Goal: Task Accomplishment & Management: Manage account settings

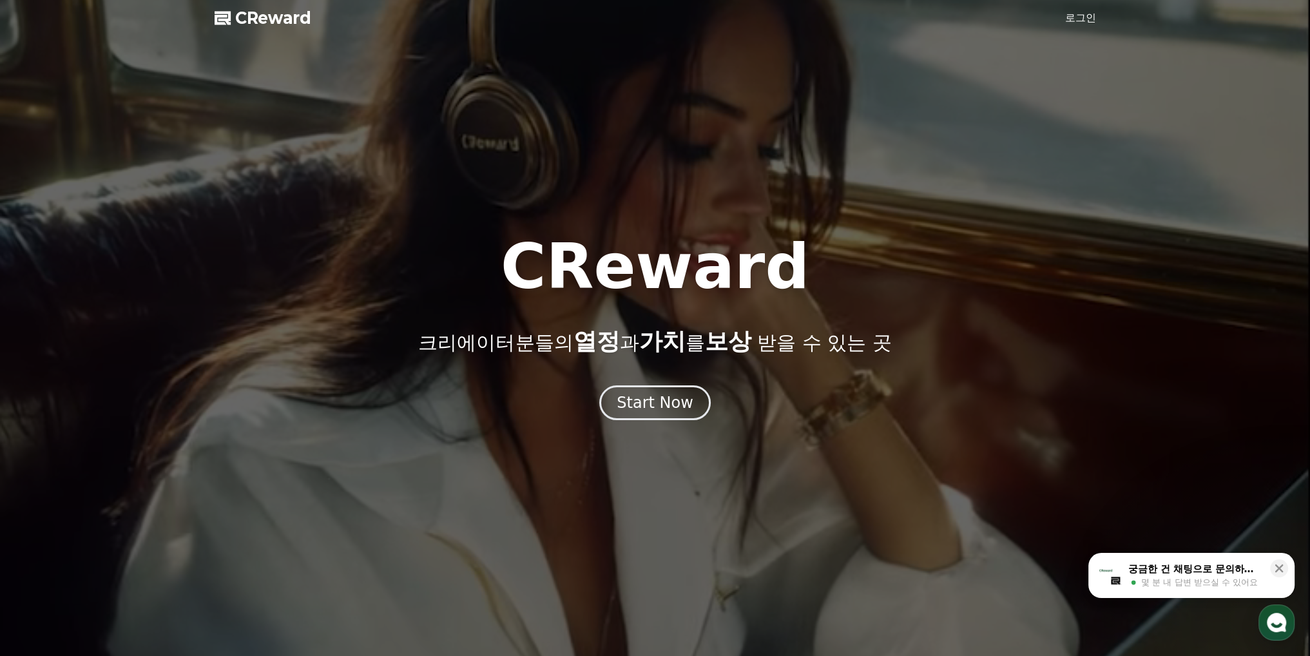
click at [1077, 11] on link "로그인" at bounding box center [1080, 17] width 31 height 15
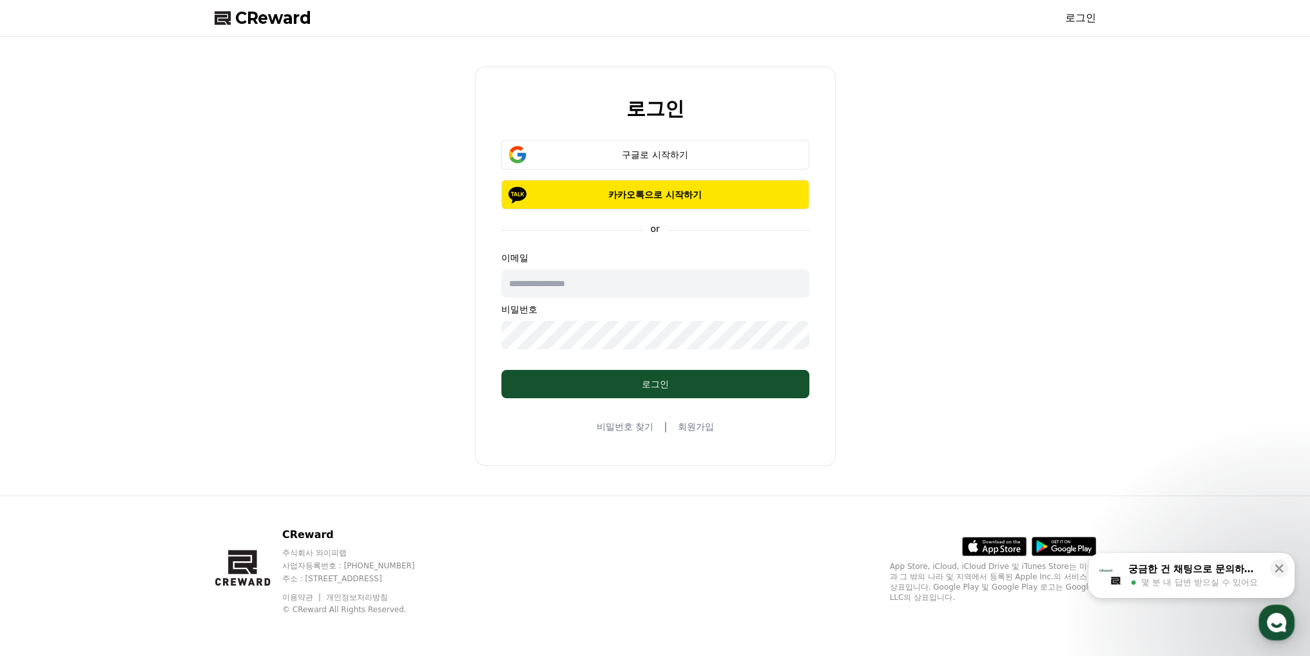
click at [652, 289] on input "text" at bounding box center [655, 283] width 308 height 28
click at [969, 287] on div "로그인 구글로 시작하기 카카오톡으로 시작하기 or 이메일 비밀번호 로그인 비밀번호 찾기 | 회원가입" at bounding box center [655, 266] width 892 height 449
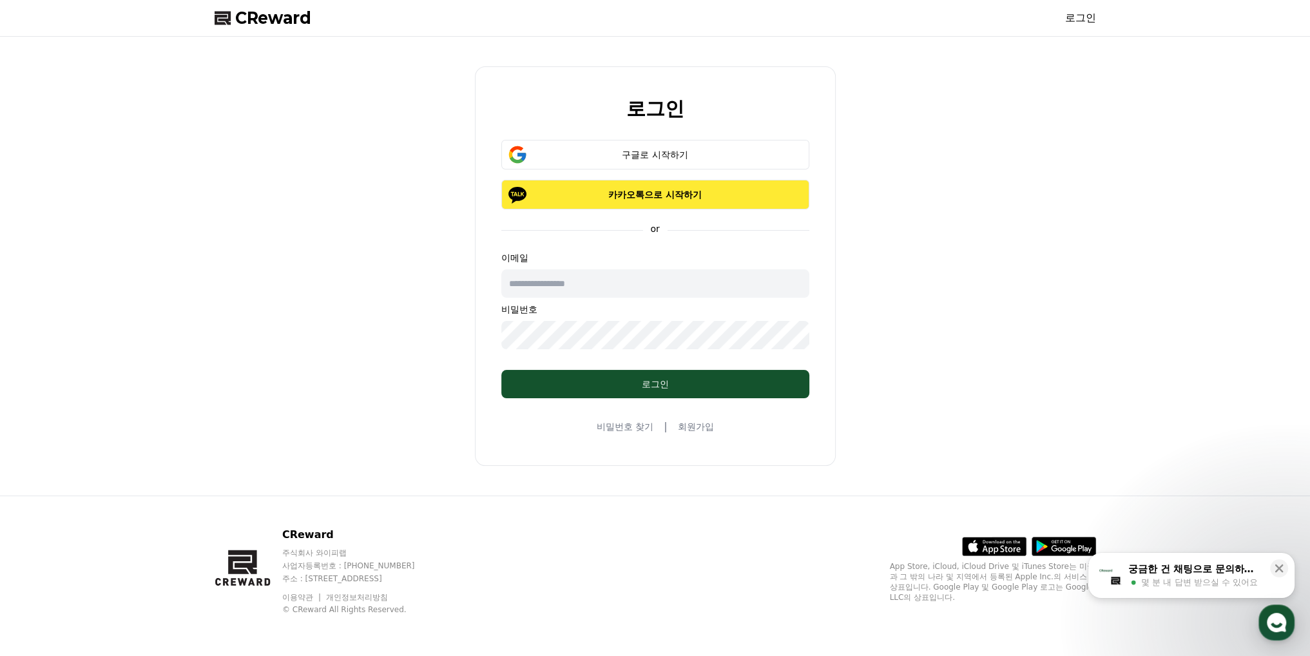
click at [721, 197] on p "카카오톡으로 시작하기" at bounding box center [655, 194] width 271 height 13
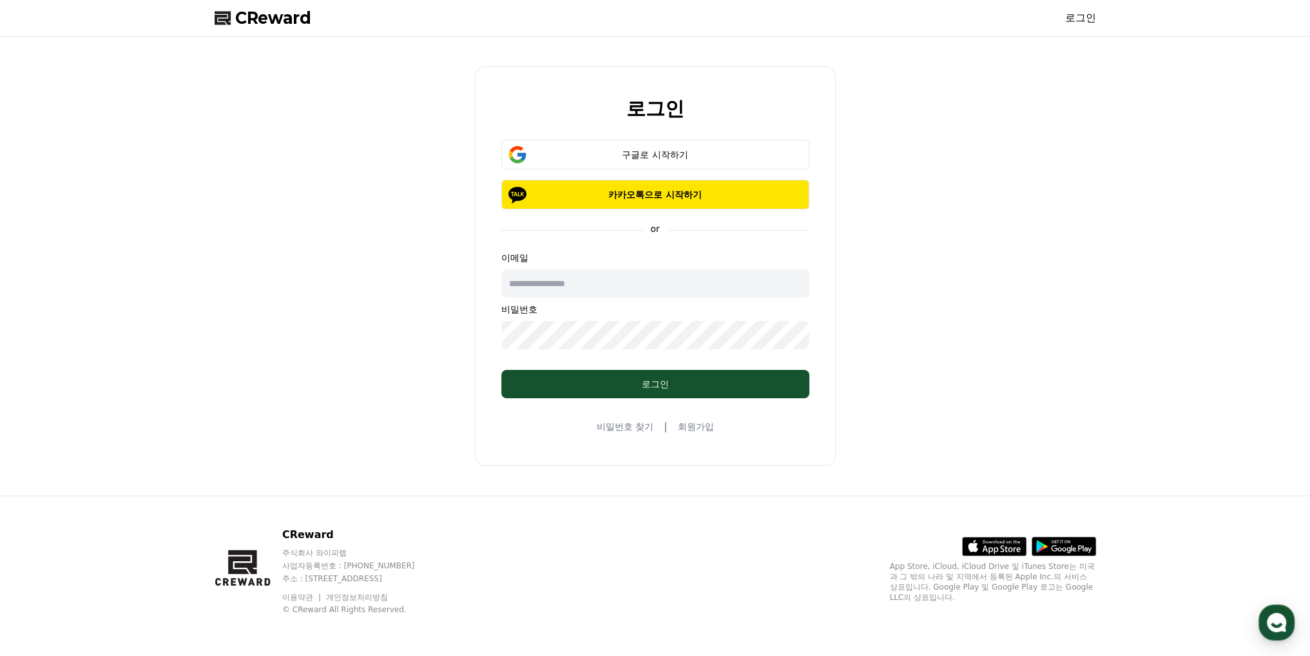
click at [558, 284] on input "text" at bounding box center [655, 283] width 308 height 28
click at [902, 287] on div "로그인 구글로 시작하기 카카오톡으로 시작하기 or 이메일 비밀번호 로그인 비밀번호 찾기 | 회원가입" at bounding box center [655, 266] width 892 height 449
click at [647, 429] on link "비밀번호 찾기" at bounding box center [625, 426] width 57 height 13
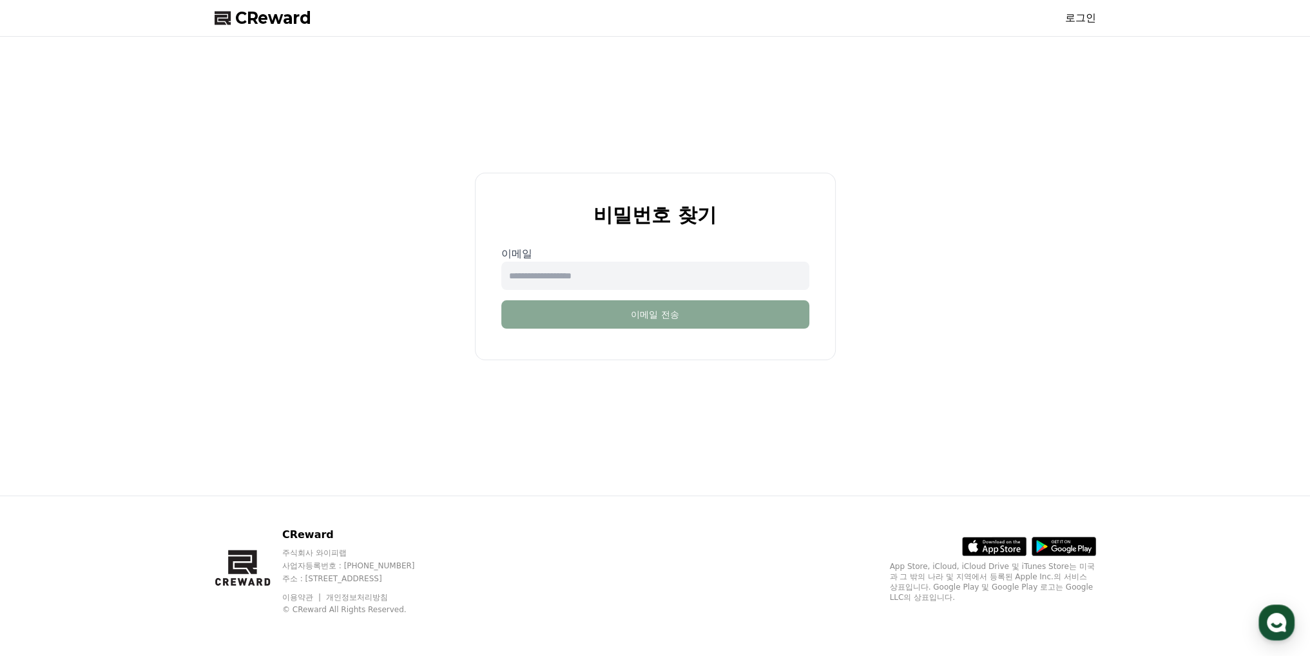
click at [660, 280] on input "email" at bounding box center [655, 276] width 308 height 28
click at [945, 305] on div "비밀번호 찾기 이메일 이메일 전송" at bounding box center [655, 266] width 892 height 449
click at [706, 275] on input "email" at bounding box center [655, 276] width 308 height 28
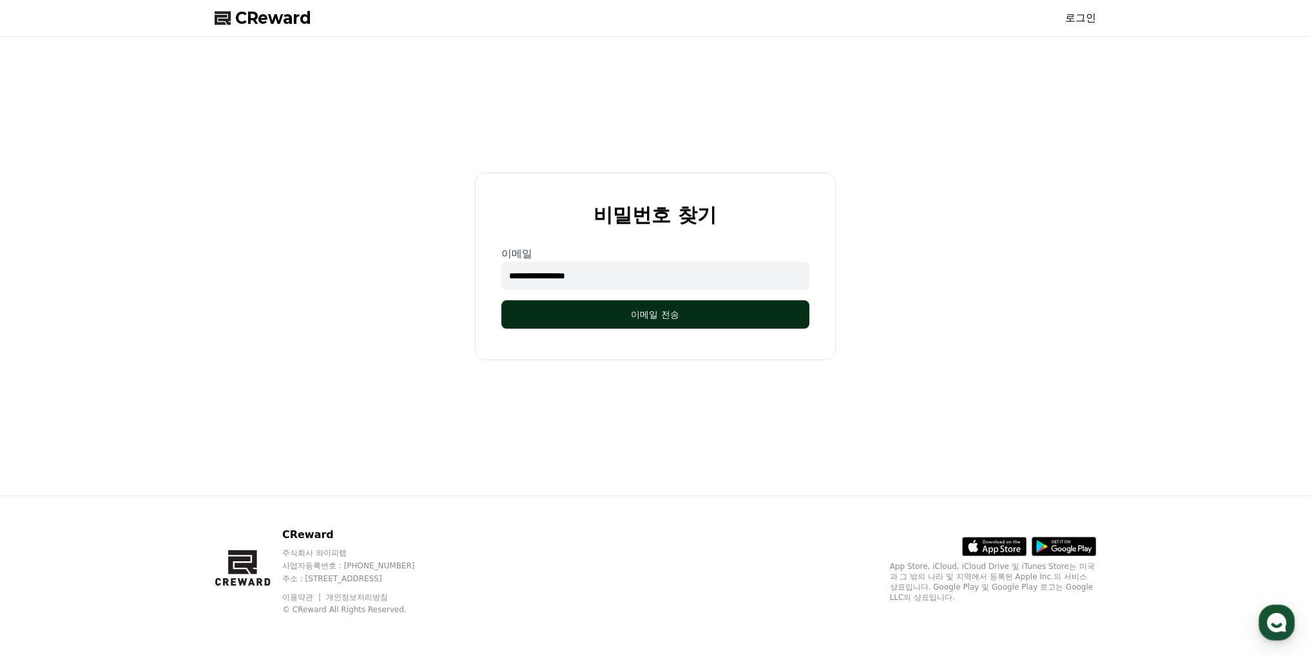
type input "**********"
click at [701, 320] on button "이메일 전송" at bounding box center [655, 314] width 308 height 28
click at [1011, 282] on div "**********" at bounding box center [655, 266] width 892 height 449
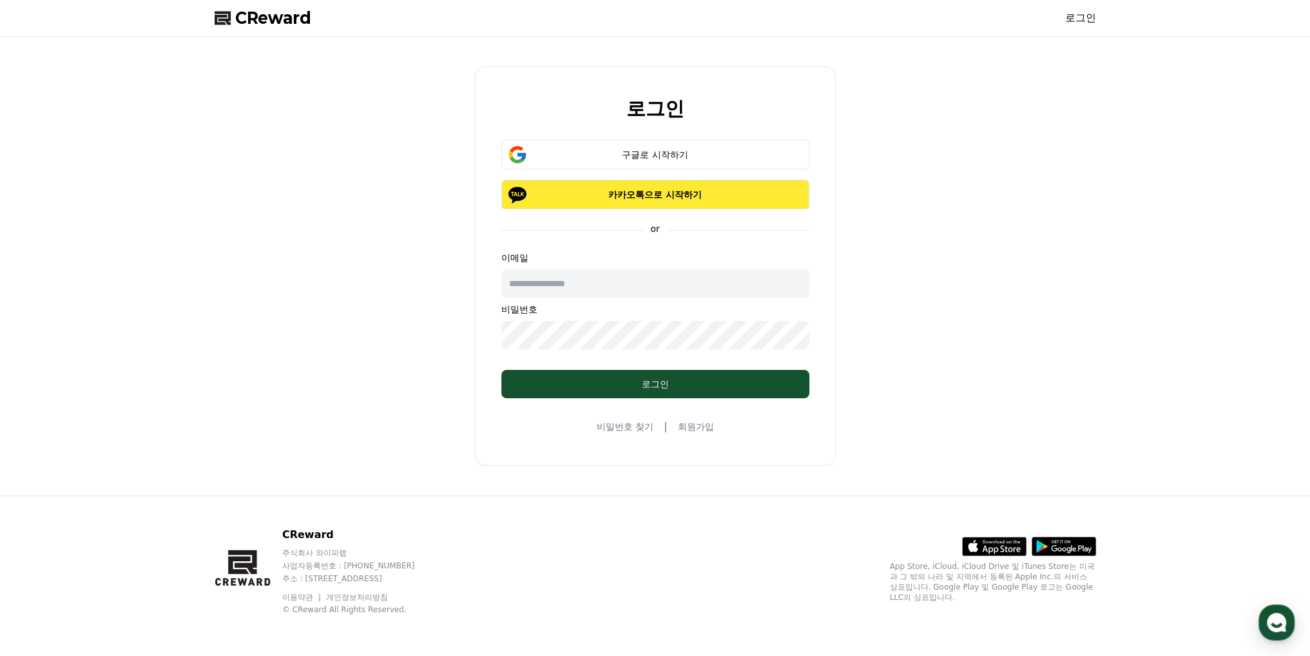
click at [681, 197] on p "카카오톡으로 시작하기" at bounding box center [655, 194] width 271 height 13
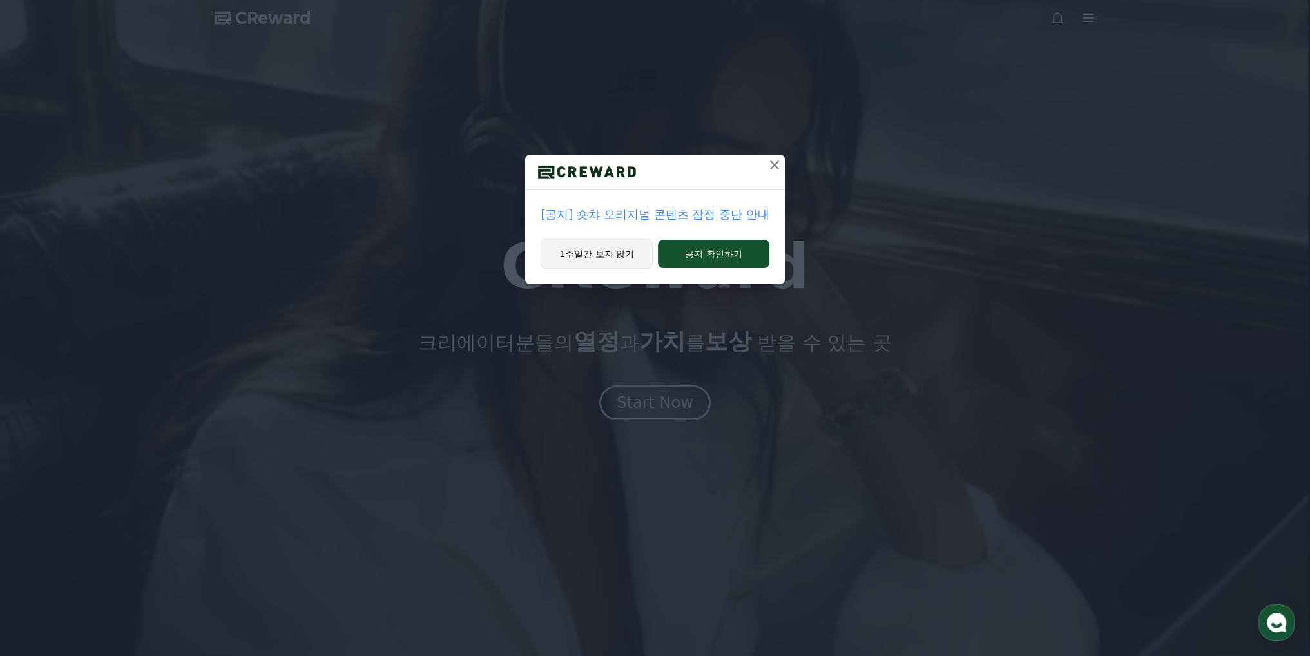
click at [585, 256] on button "1주일간 보지 않기" at bounding box center [597, 254] width 112 height 30
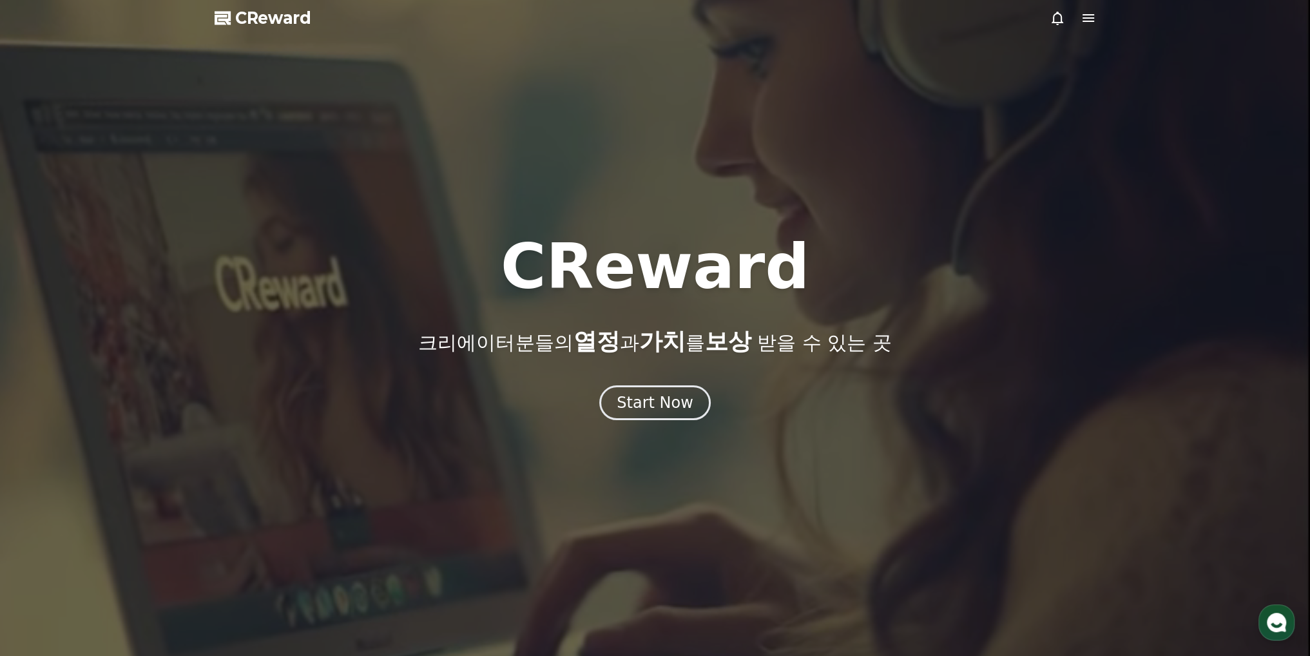
click at [1090, 19] on icon at bounding box center [1088, 17] width 15 height 15
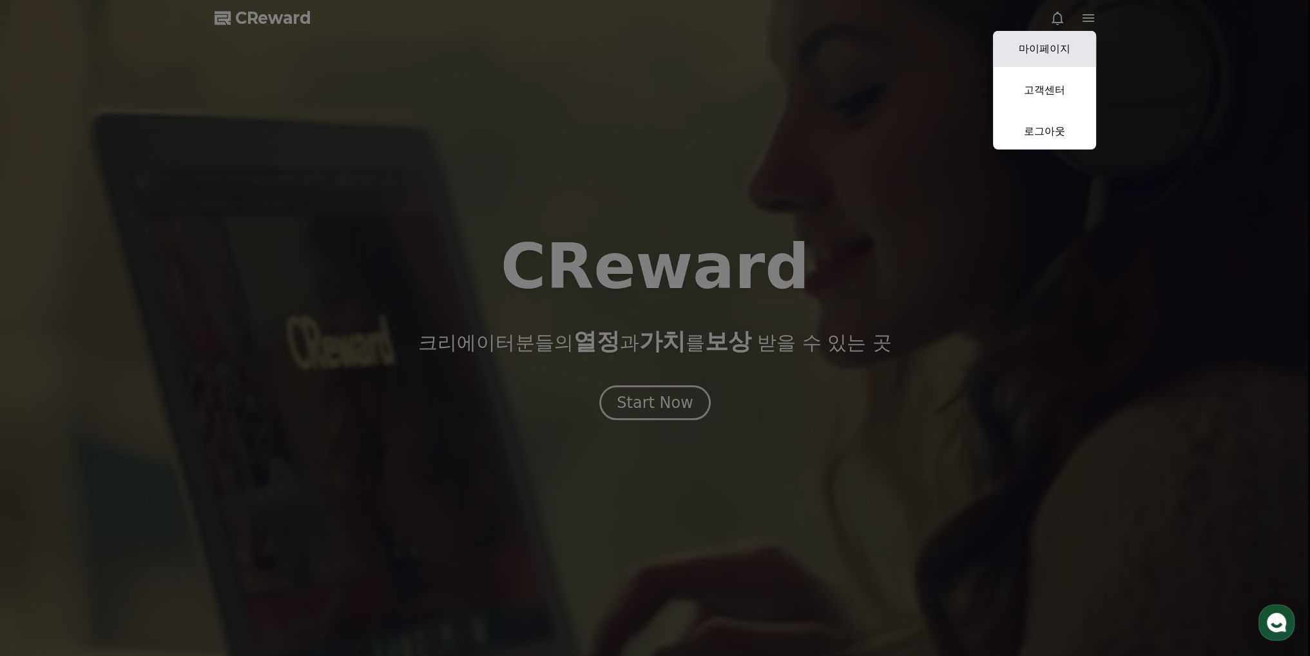
click at [1067, 43] on link "마이페이지" at bounding box center [1044, 49] width 103 height 36
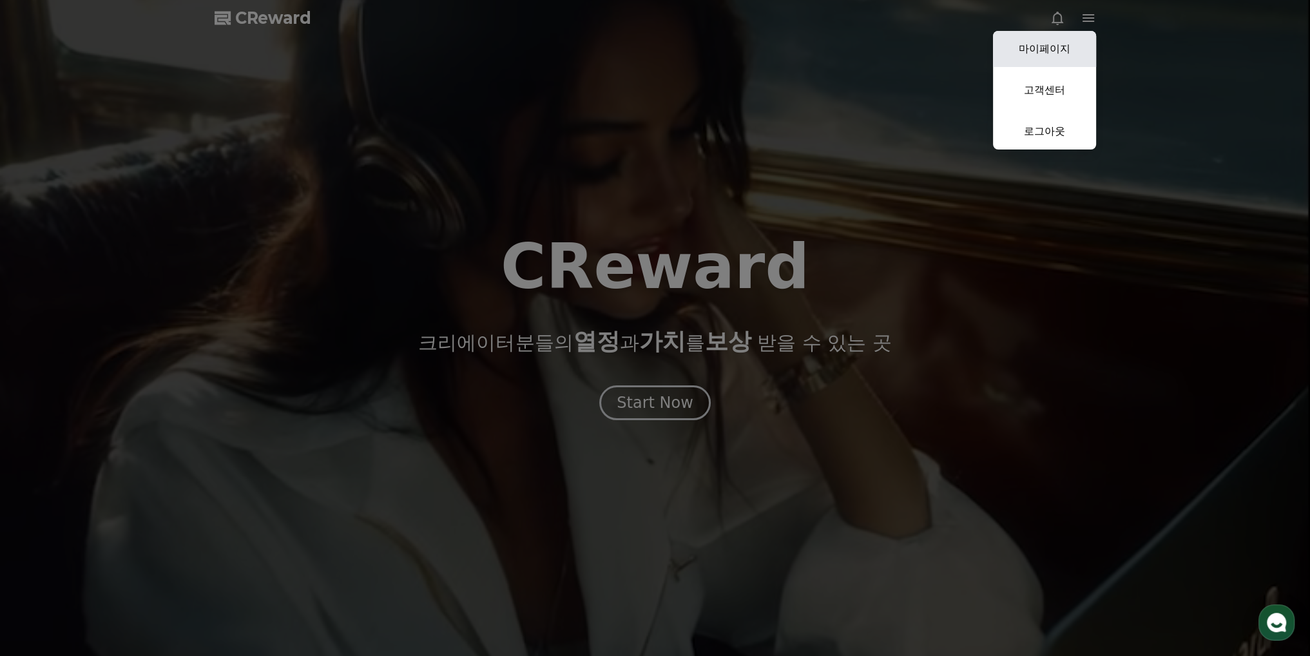
select select "**********"
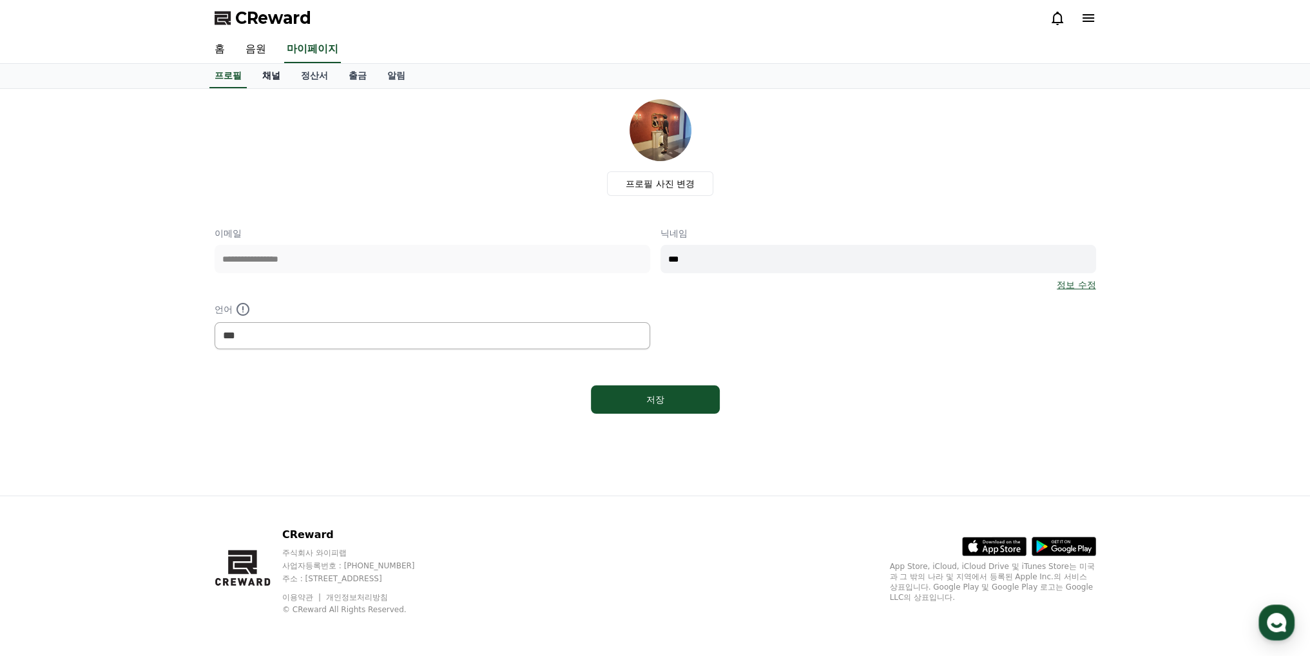
click at [273, 73] on link "채널" at bounding box center [271, 76] width 39 height 24
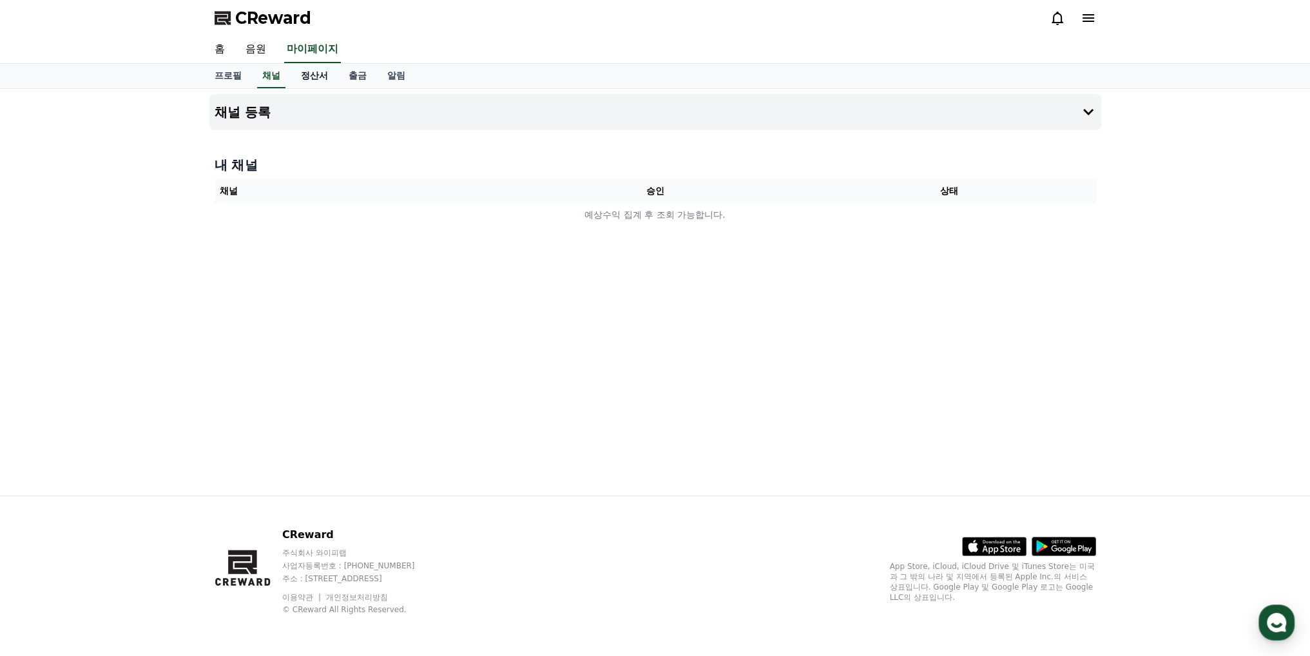
click at [311, 86] on link "정산서" at bounding box center [315, 76] width 48 height 24
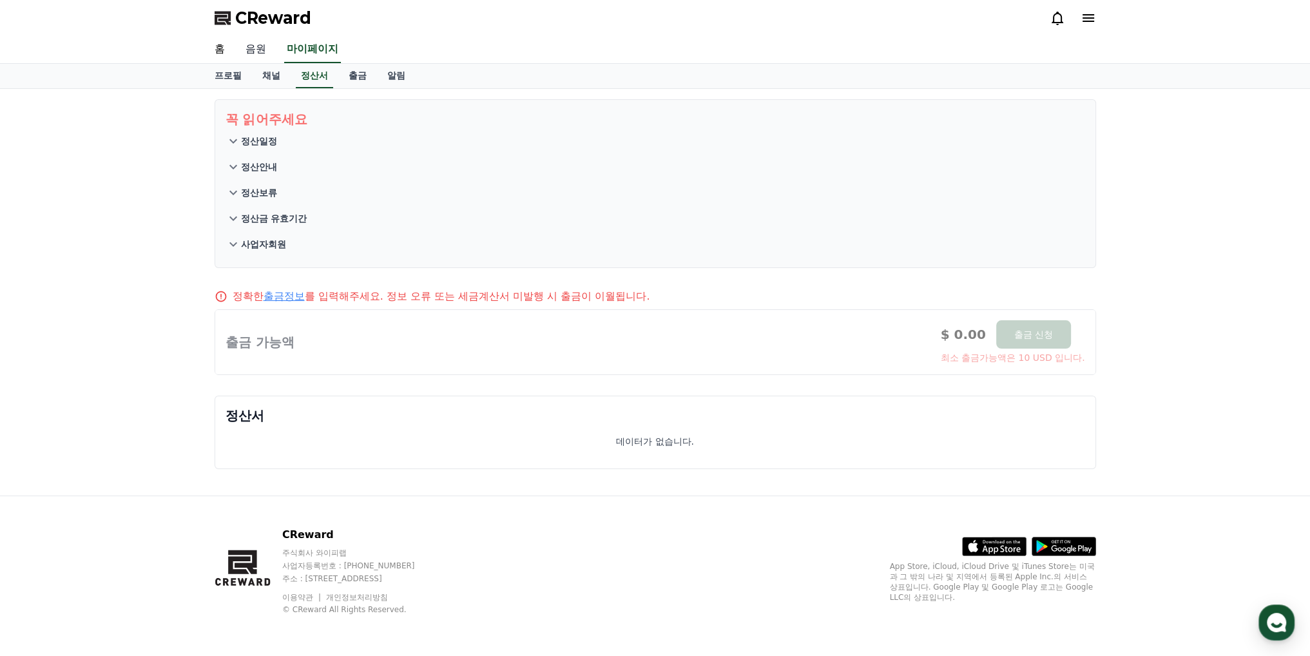
click at [259, 52] on link "음원" at bounding box center [255, 49] width 41 height 27
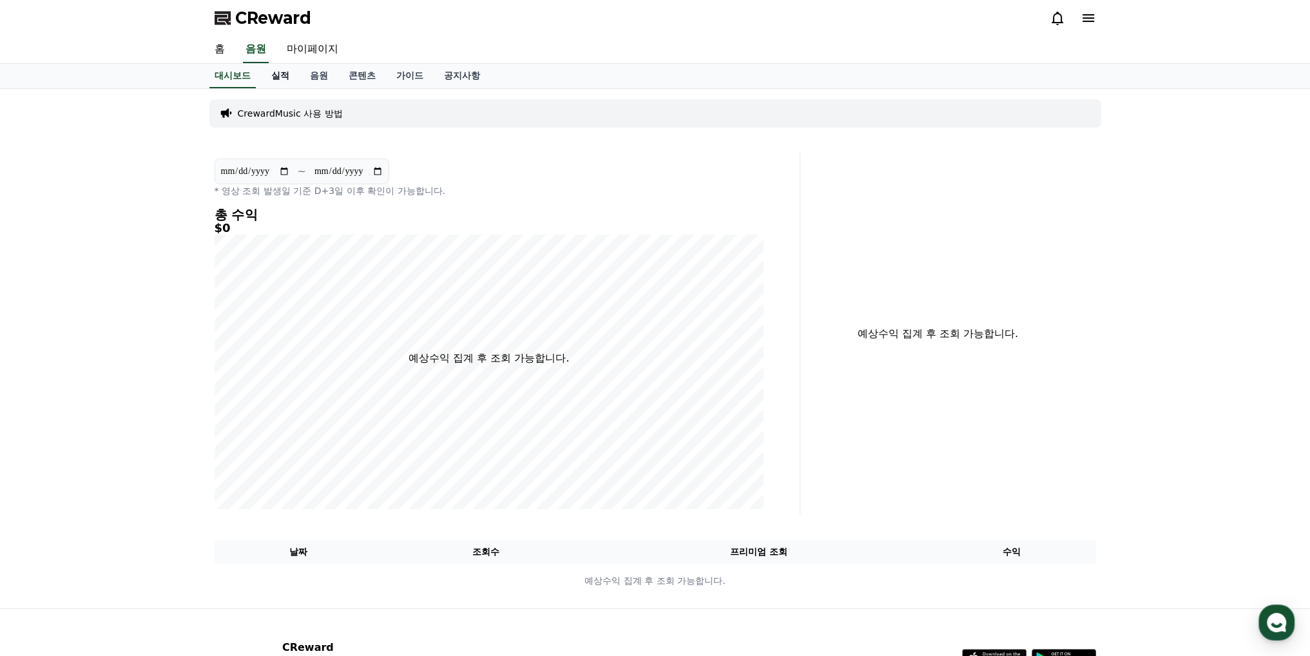
click at [273, 78] on link "실적" at bounding box center [280, 76] width 39 height 24
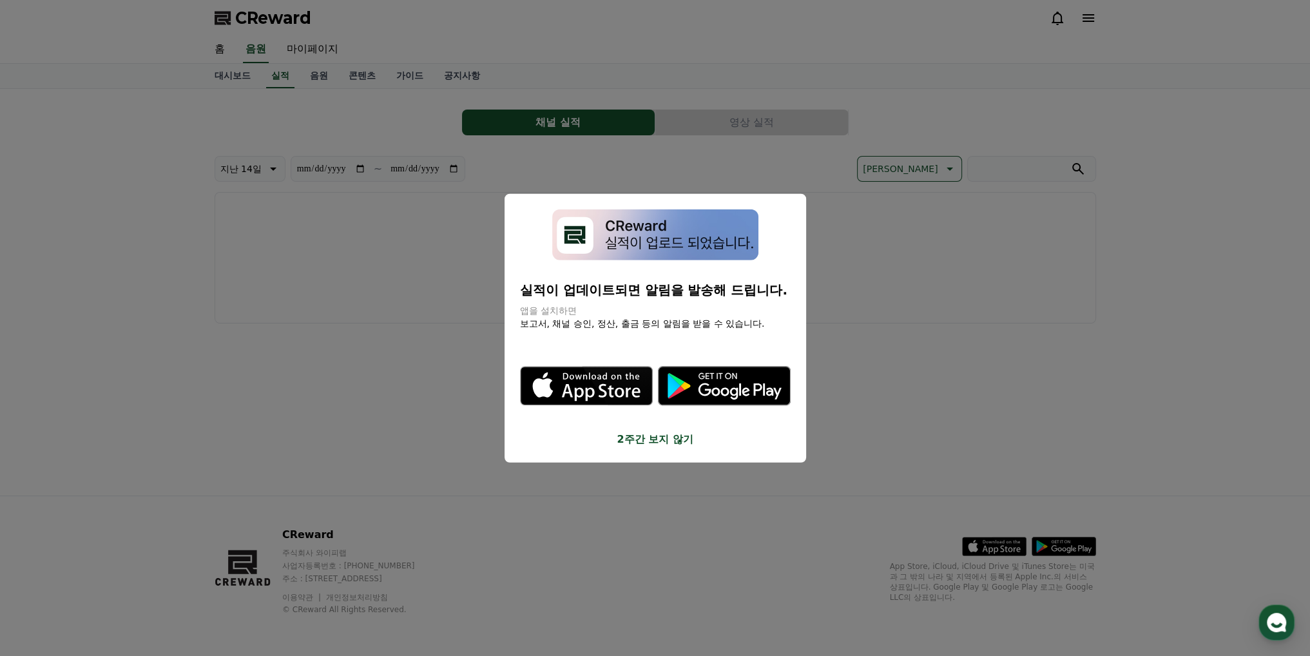
drag, startPoint x: 669, startPoint y: 298, endPoint x: 708, endPoint y: 312, distance: 41.2
click at [708, 312] on div "실적이 업데이트되면 알림을 발송해 드립니다. 앱을 설치하면 보고서, 채널 승인, 정산, 출금 등의 알림을 받을 수 있습니다." at bounding box center [655, 304] width 271 height 49
click at [708, 312] on p "앱을 설치하면" at bounding box center [655, 310] width 271 height 13
drag, startPoint x: 998, startPoint y: 385, endPoint x: 971, endPoint y: 382, distance: 26.5
click at [998, 385] on button "close modal" at bounding box center [655, 328] width 1310 height 656
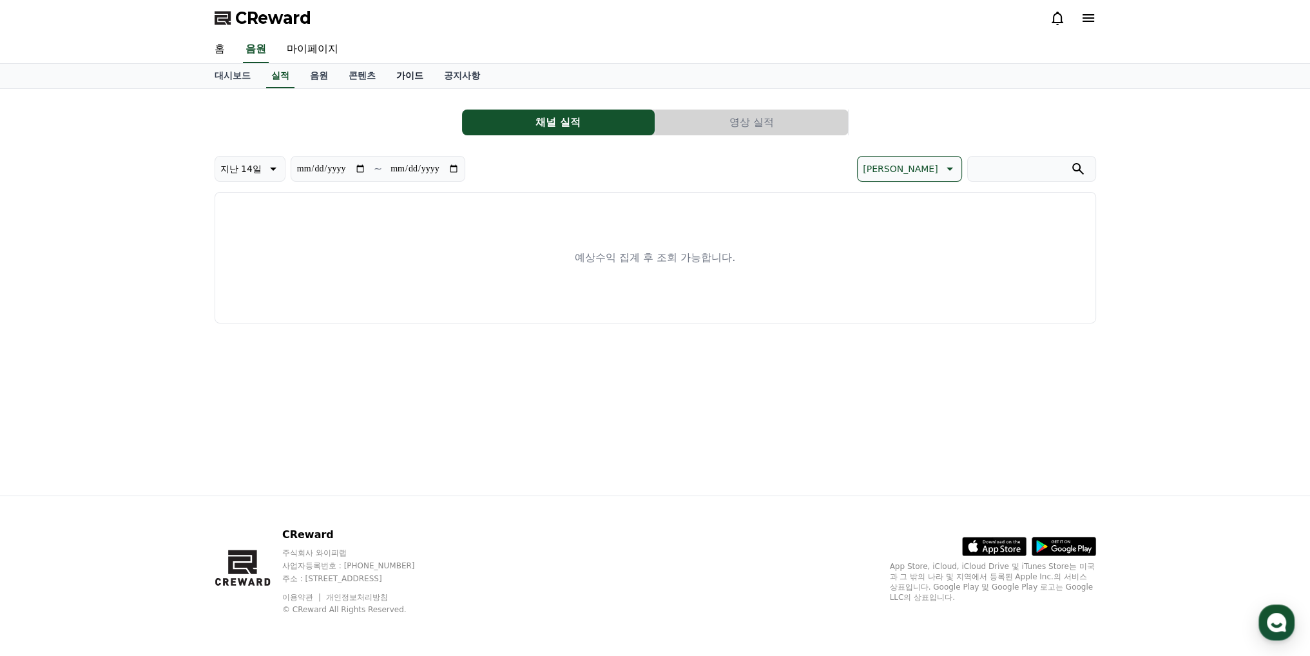
click at [407, 76] on link "가이드" at bounding box center [410, 76] width 48 height 24
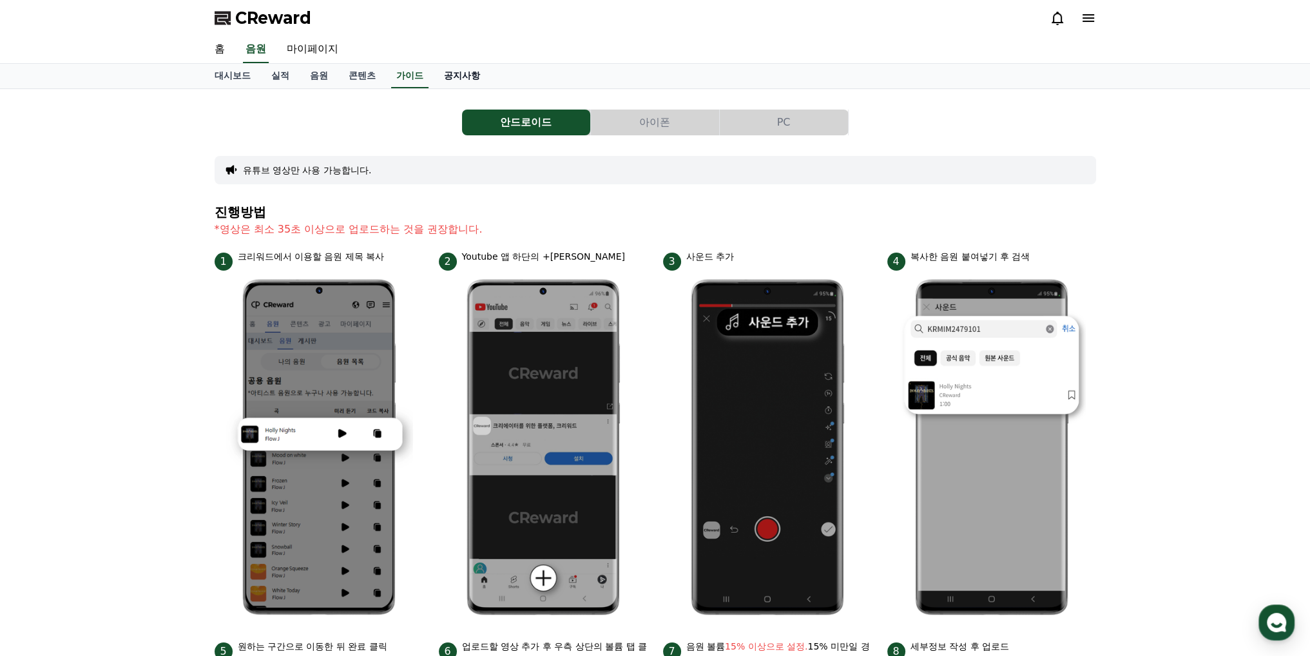
click at [464, 83] on link "공지사항" at bounding box center [462, 76] width 57 height 24
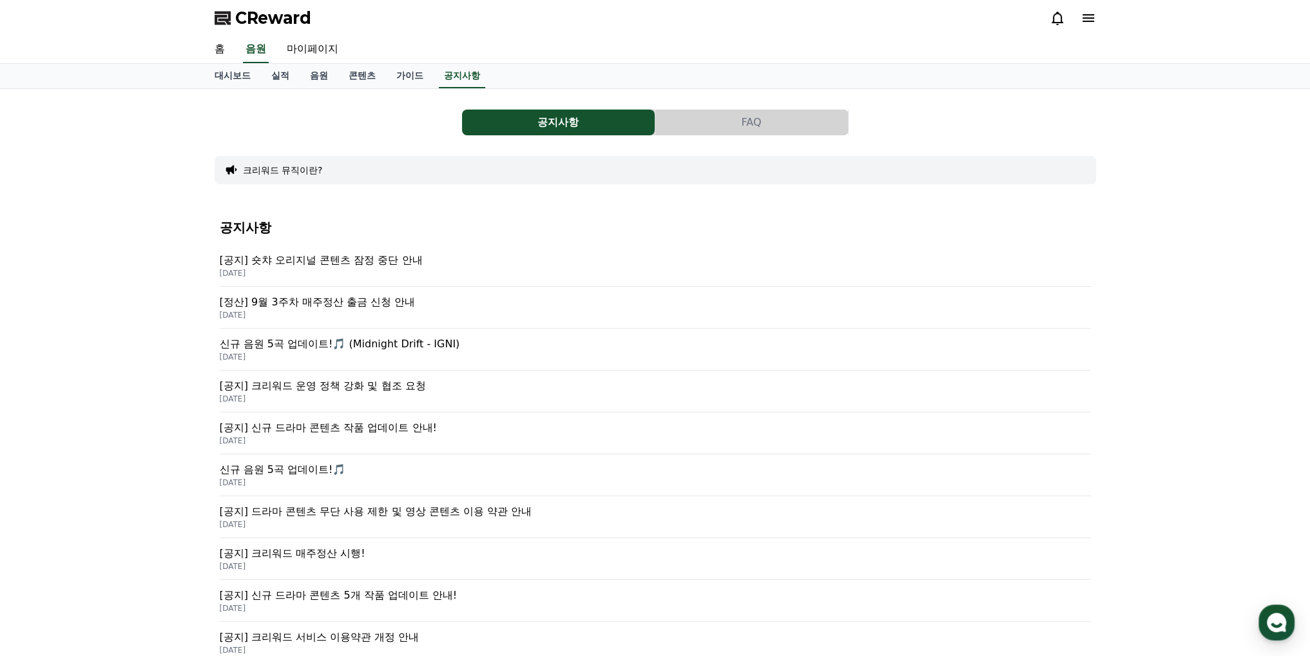
click at [467, 314] on p "[DATE]" at bounding box center [655, 315] width 871 height 10
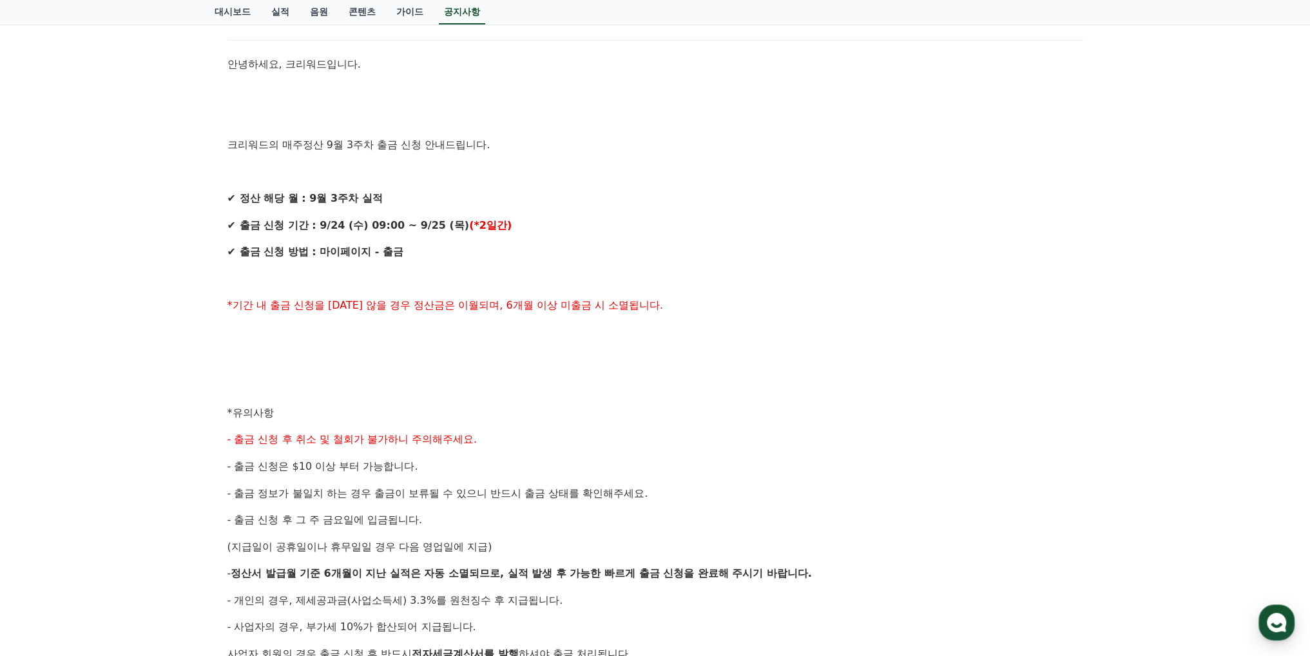
scroll to position [258, 0]
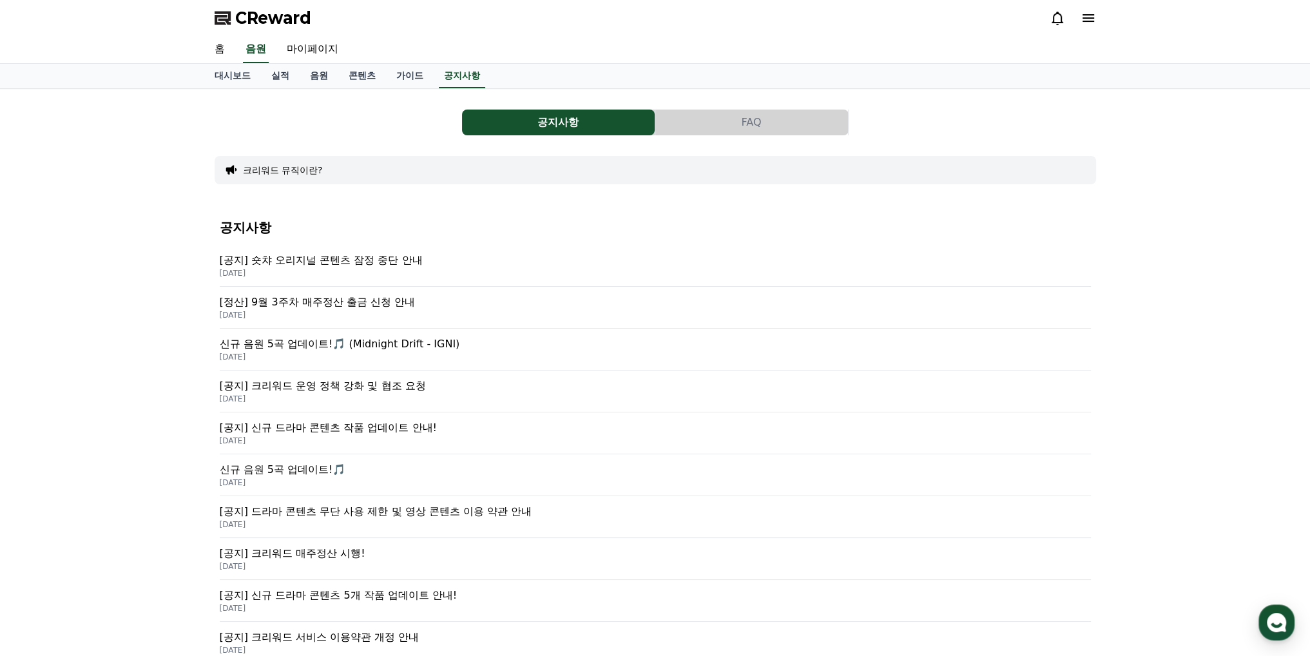
click at [443, 385] on p "[공지] 크리워드 운영 정책 강화 및 협조 요청" at bounding box center [655, 385] width 871 height 15
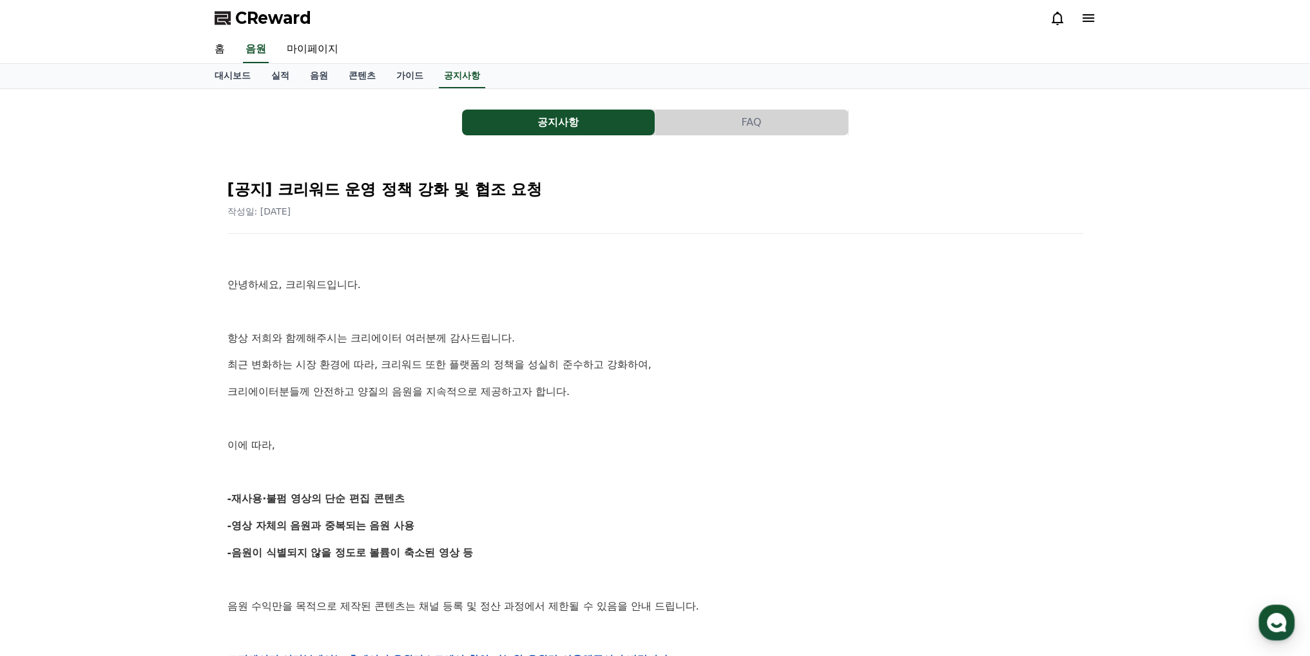
drag, startPoint x: 485, startPoint y: 318, endPoint x: 632, endPoint y: 431, distance: 185.6
click at [632, 431] on div "안녕하세요, 크리워드입니다. 항상 저희와 함께해주시는 크리에이터 여러분께 감사드립니다. 최근 변화하는 시장 환경에 따라, 크리워드 또한 플랫폼…" at bounding box center [655, 659] width 856 height 820
drag, startPoint x: 475, startPoint y: 327, endPoint x: 628, endPoint y: 434, distance: 187.4
click at [628, 434] on div "안녕하세요, 크리워드입니다. 항상 저희와 함께해주시는 크리에이터 여러분께 감사드립니다. 최근 변화하는 시장 환경에 따라, 크리워드 또한 플랫폼…" at bounding box center [655, 659] width 856 height 820
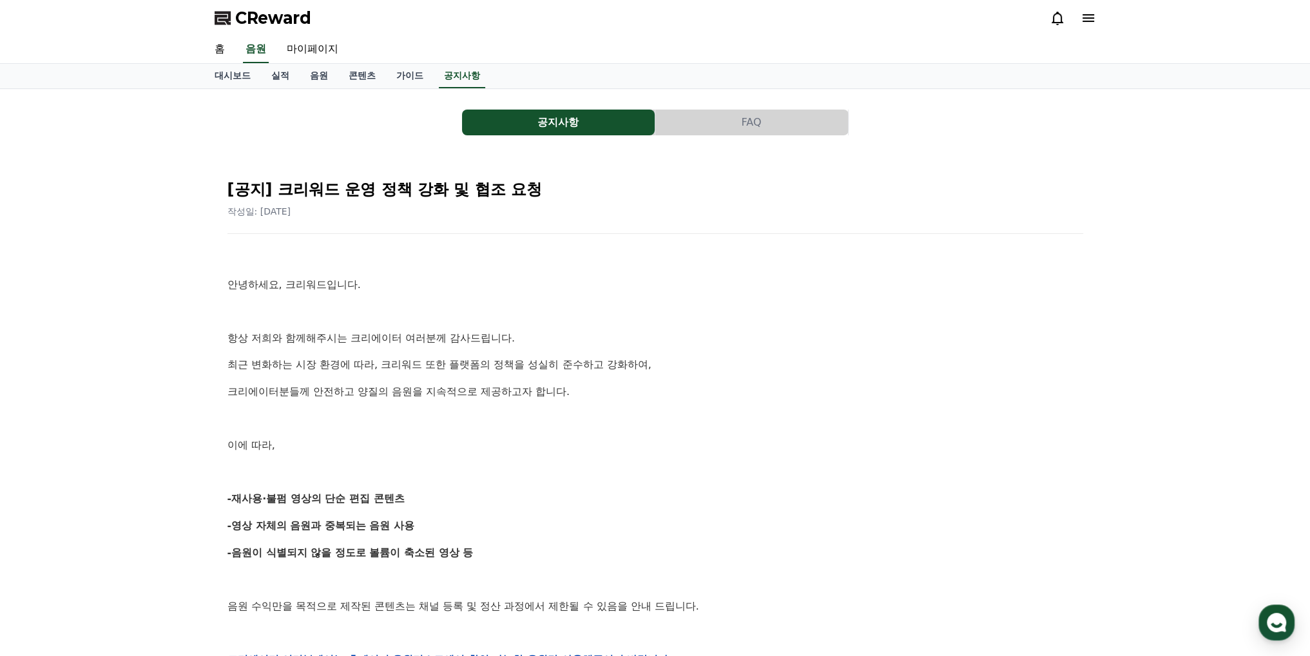
click at [628, 434] on div "안녕하세요, 크리워드입니다. 항상 저희와 함께해주시는 크리에이터 여러분께 감사드립니다. 최근 변화하는 시장 환경에 따라, 크리워드 또한 플랫폼…" at bounding box center [655, 659] width 856 height 820
drag, startPoint x: 439, startPoint y: 315, endPoint x: 619, endPoint y: 429, distance: 212.9
click at [619, 429] on div "안녕하세요, 크리워드입니다. 항상 저희와 함께해주시는 크리에이터 여러분께 감사드립니다. 최근 변화하는 시장 환경에 따라, 크리워드 또한 플랫폼…" at bounding box center [655, 659] width 856 height 820
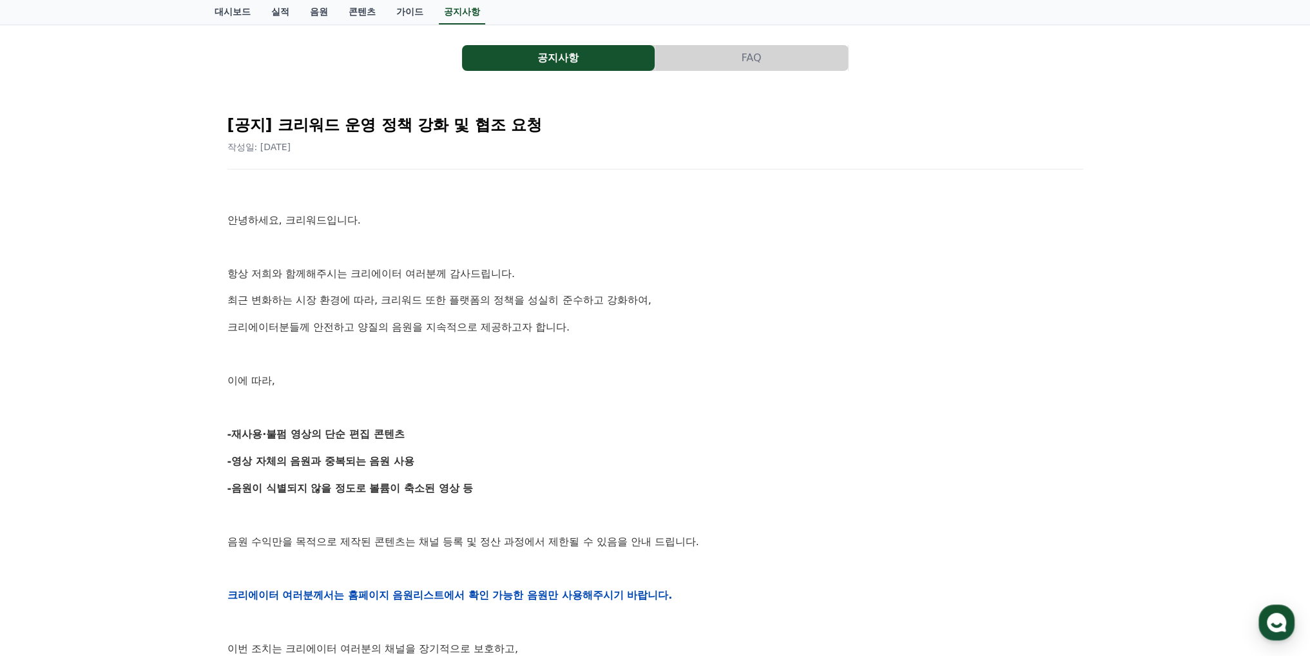
scroll to position [129, 0]
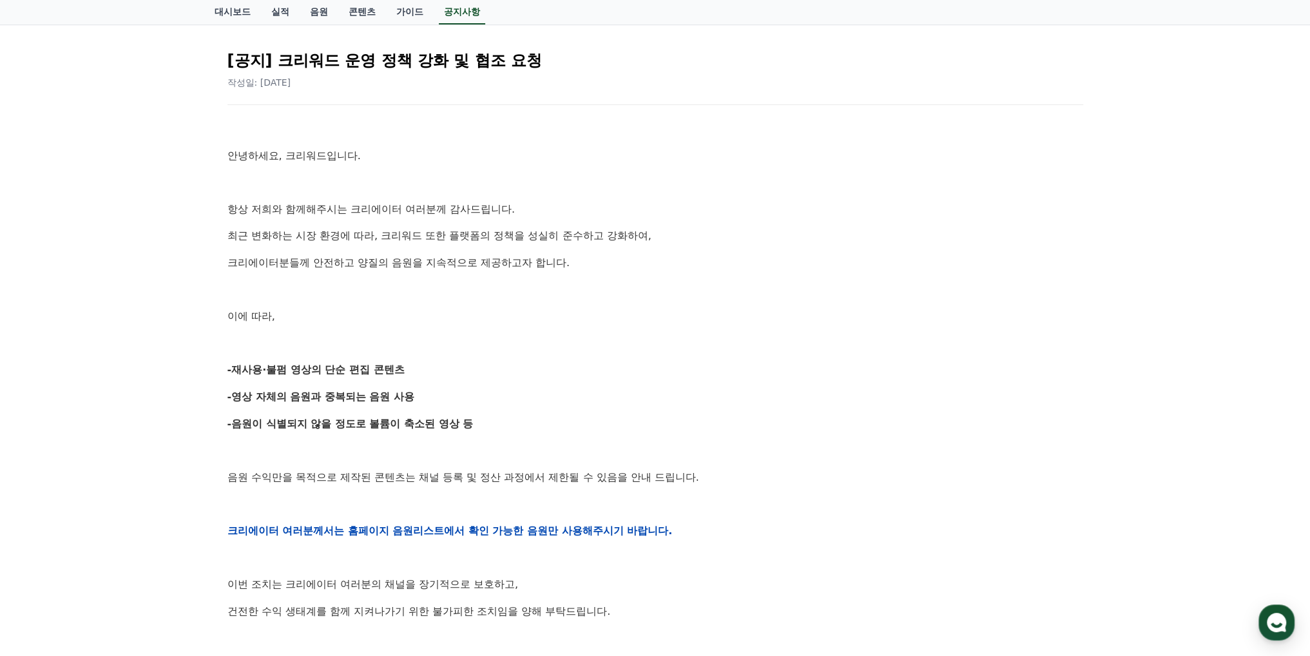
drag, startPoint x: 481, startPoint y: 389, endPoint x: 646, endPoint y: 478, distance: 187.4
click at [646, 478] on div "안녕하세요, 크리워드입니다. 항상 저희와 함께해주시는 크리에이터 여러분께 감사드립니다. 최근 변화하는 시장 환경에 따라, 크리워드 또한 플랫폼…" at bounding box center [655, 531] width 856 height 820
click at [646, 478] on p "음원 수익만을 목적으로 제작된 콘텐츠는 채널 등록 및 정산 과정에서 제한될 수 있음을 안내 드립니다." at bounding box center [655, 477] width 856 height 17
drag, startPoint x: 699, startPoint y: 556, endPoint x: 608, endPoint y: 413, distance: 169.5
click at [608, 413] on div "안녕하세요, 크리워드입니다. 항상 저희와 함께해주시는 크리에이터 여러분께 감사드립니다. 최근 변화하는 시장 환경에 따라, 크리워드 또한 플랫폼…" at bounding box center [655, 531] width 856 height 820
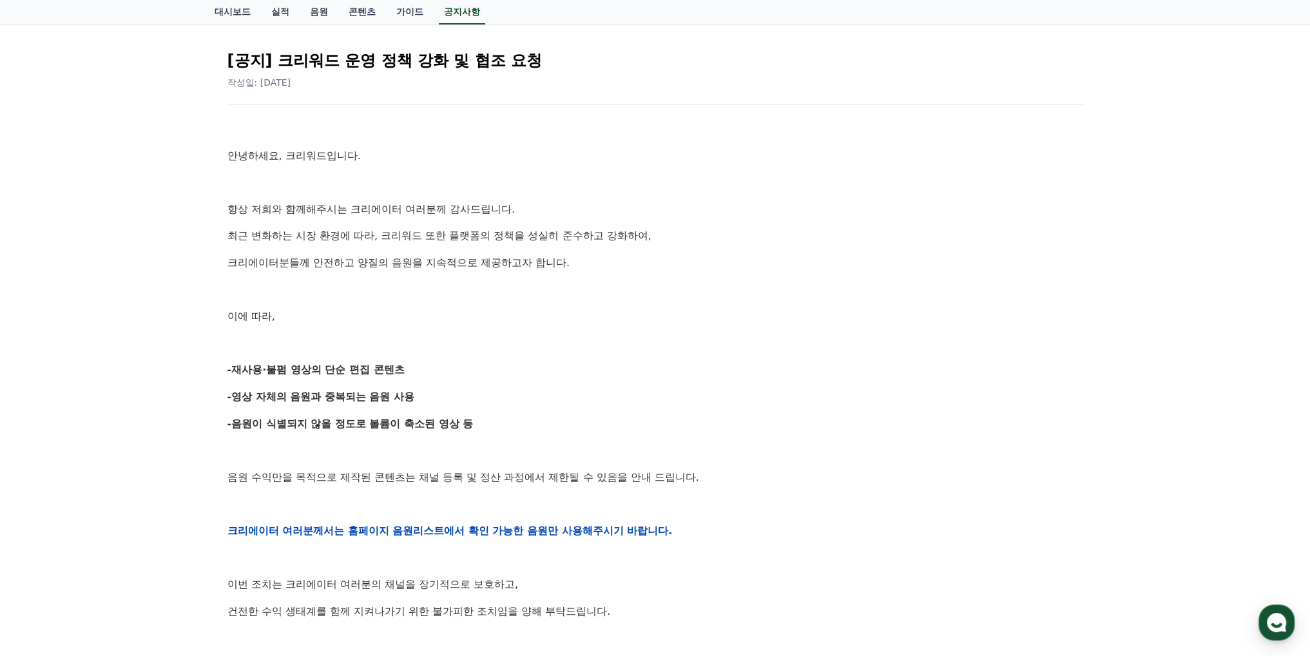
click at [608, 413] on div "안녕하세요, 크리워드입니다. 항상 저희와 함께해주시는 크리에이터 여러분께 감사드립니다. 최근 변화하는 시장 환경에 따라, 크리워드 또한 플랫폼…" at bounding box center [655, 531] width 856 height 820
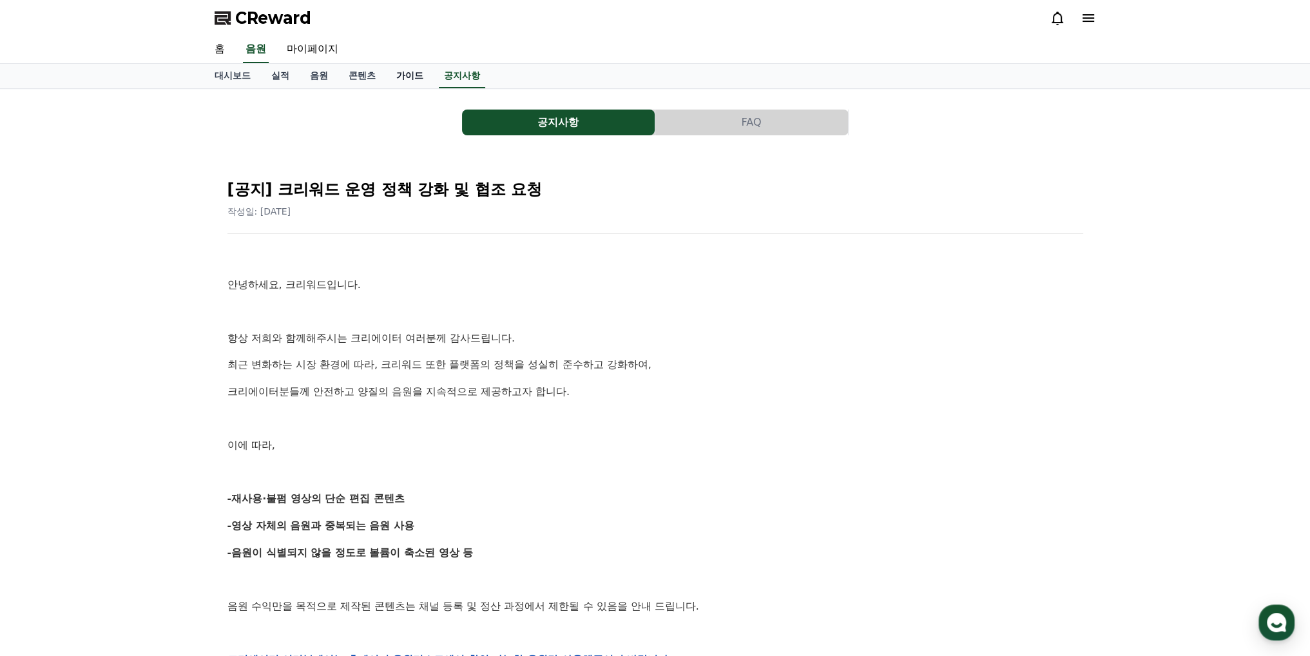
click at [412, 69] on link "가이드" at bounding box center [410, 76] width 48 height 24
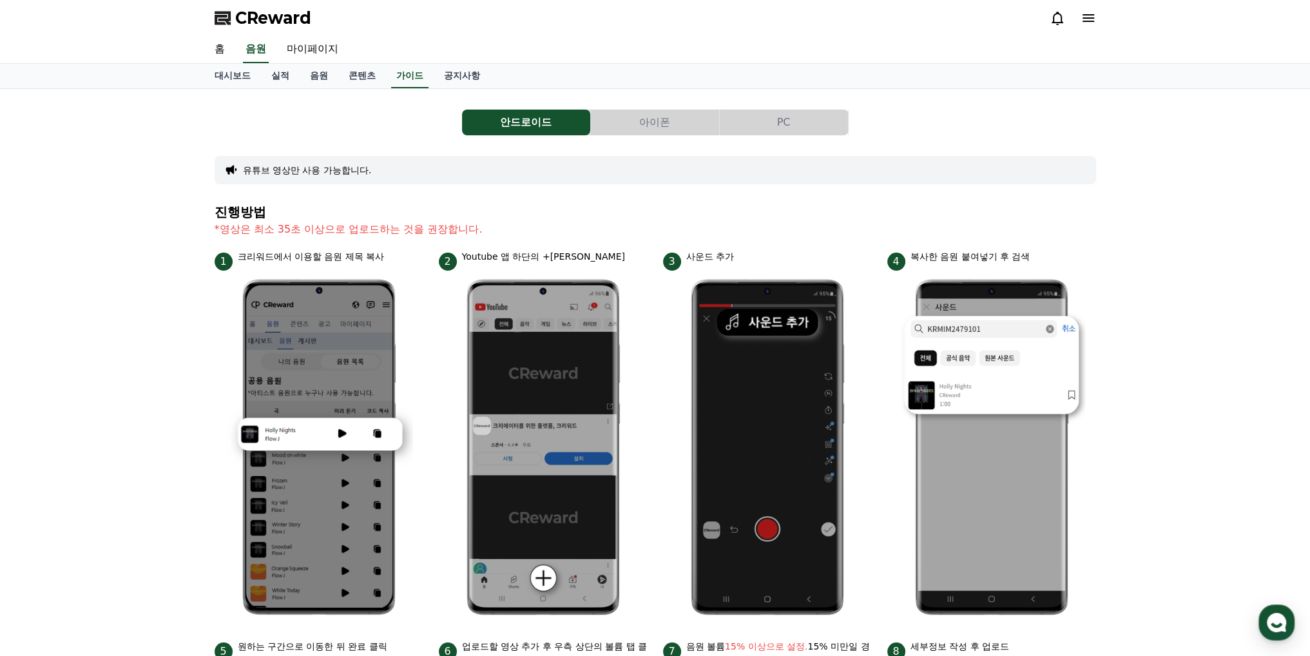
click at [335, 171] on button "유튜브 영상만 사용 가능합니다." at bounding box center [307, 170] width 129 height 13
click at [317, 48] on link "마이페이지" at bounding box center [312, 49] width 72 height 27
select select "**********"
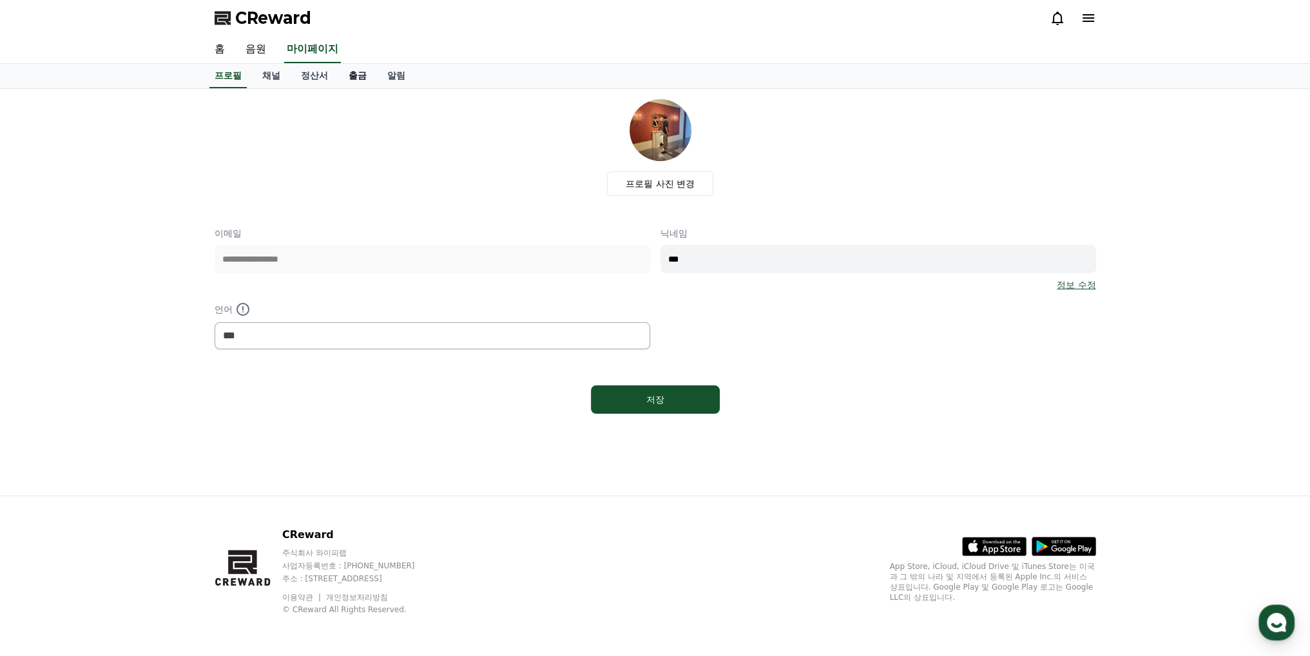
click at [356, 73] on link "출금" at bounding box center [357, 76] width 39 height 24
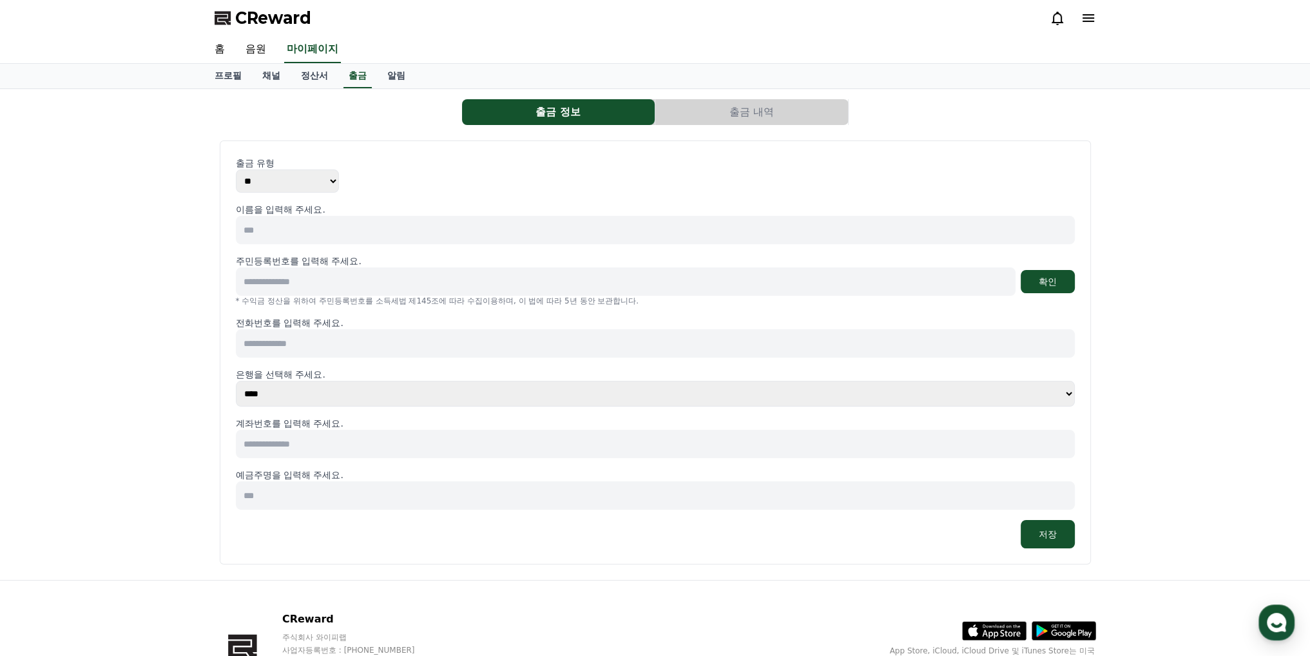
click at [325, 220] on input at bounding box center [655, 230] width 839 height 28
click at [454, 189] on div "출금 유형 ** ***" at bounding box center [655, 175] width 839 height 36
click at [268, 77] on link "채널" at bounding box center [271, 76] width 39 height 24
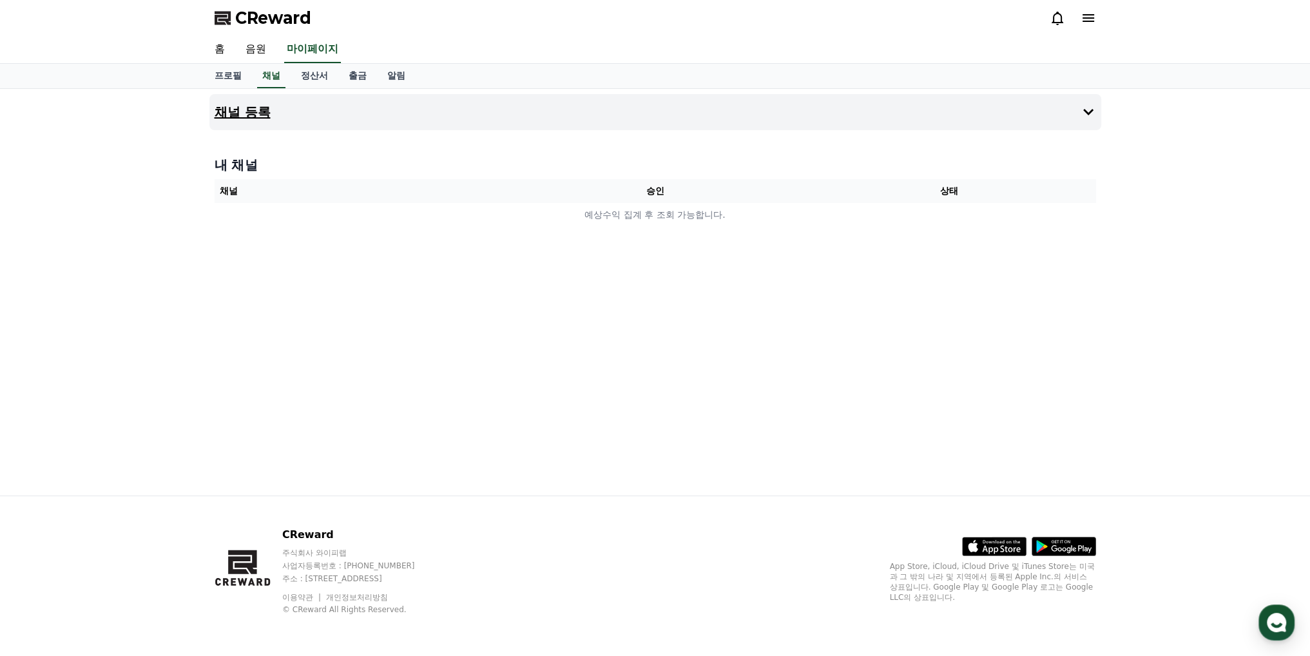
click at [316, 117] on button "채널 등록" at bounding box center [655, 112] width 892 height 36
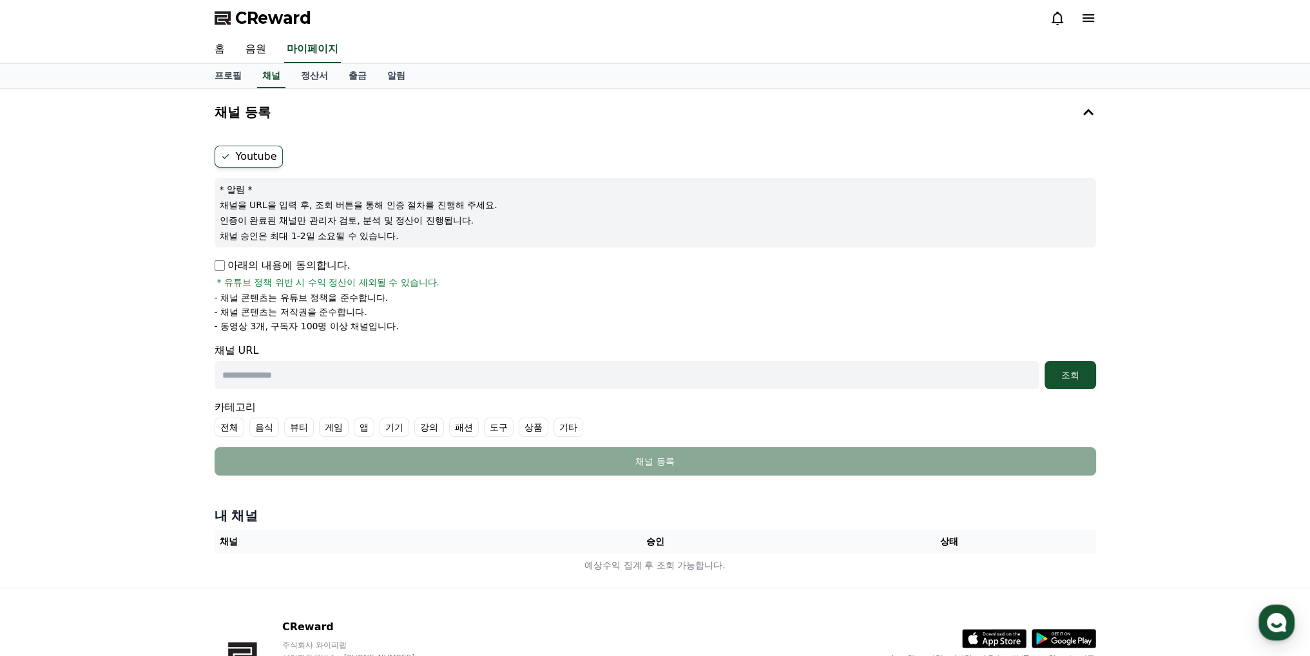
drag, startPoint x: 376, startPoint y: 227, endPoint x: 269, endPoint y: 226, distance: 107.0
click at [269, 226] on div "* 알림 * 채널을 URL을 입력 후, 조회 버튼을 통해 인증 절차를 진행해 주세요. 인증이 완료된 채널만 관리자 검토, 분석 및 정산이 진행…" at bounding box center [656, 213] width 882 height 70
click at [320, 225] on p "인증이 완료된 채널만 관리자 검토, 분석 및 정산이 진행됩니다." at bounding box center [655, 220] width 871 height 13
drag, startPoint x: 458, startPoint y: 233, endPoint x: 299, endPoint y: 200, distance: 161.9
click at [299, 200] on div "* 알림 * 채널을 URL을 입력 후, 조회 버튼을 통해 인증 절차를 진행해 주세요. 인증이 완료된 채널만 관리자 검토, 분석 및 정산이 진행…" at bounding box center [656, 213] width 882 height 70
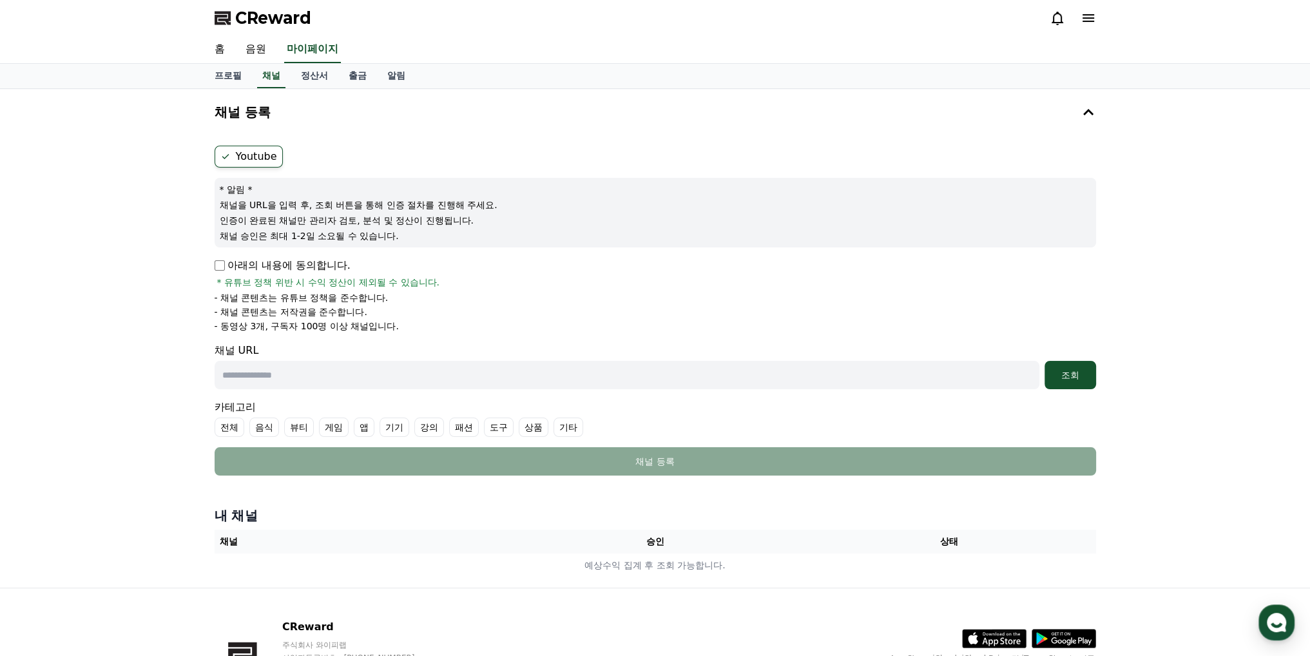
click at [299, 200] on p "채널을 URL을 입력 후, 조회 버튼을 통해 인증 절차를 진행해 주세요." at bounding box center [655, 204] width 871 height 13
click at [240, 75] on link "프로필" at bounding box center [228, 76] width 48 height 24
select select "**********"
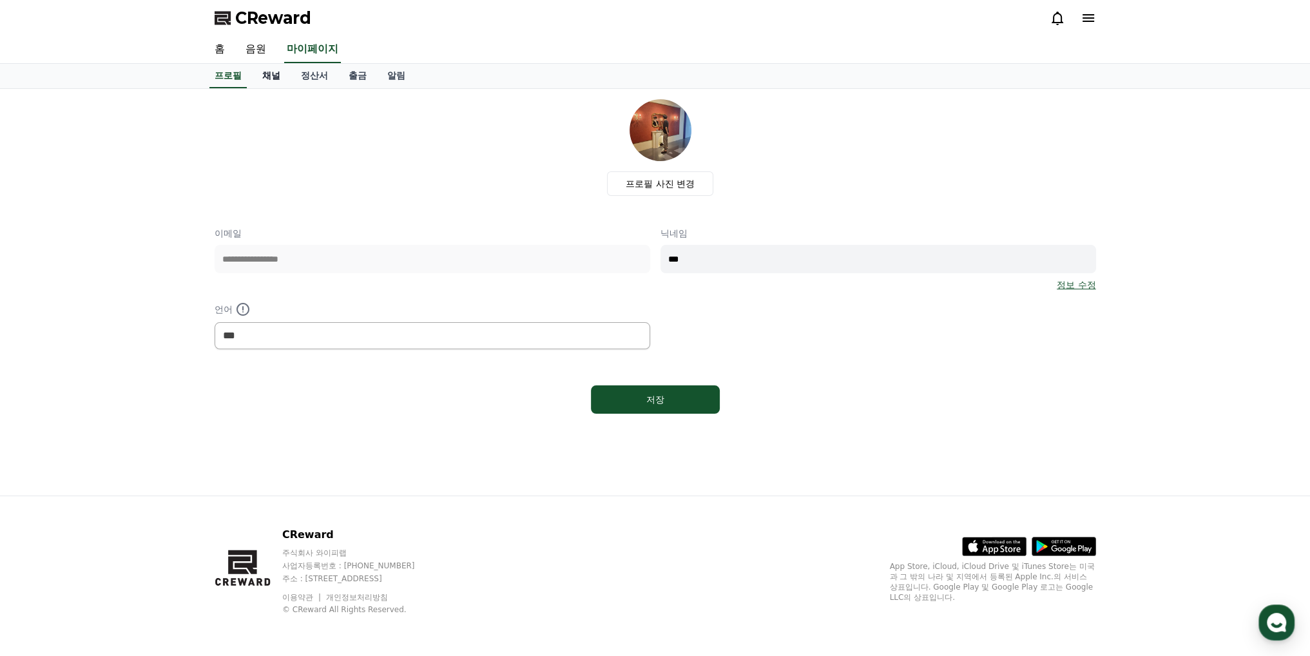
click at [266, 75] on link "채널" at bounding box center [271, 76] width 39 height 24
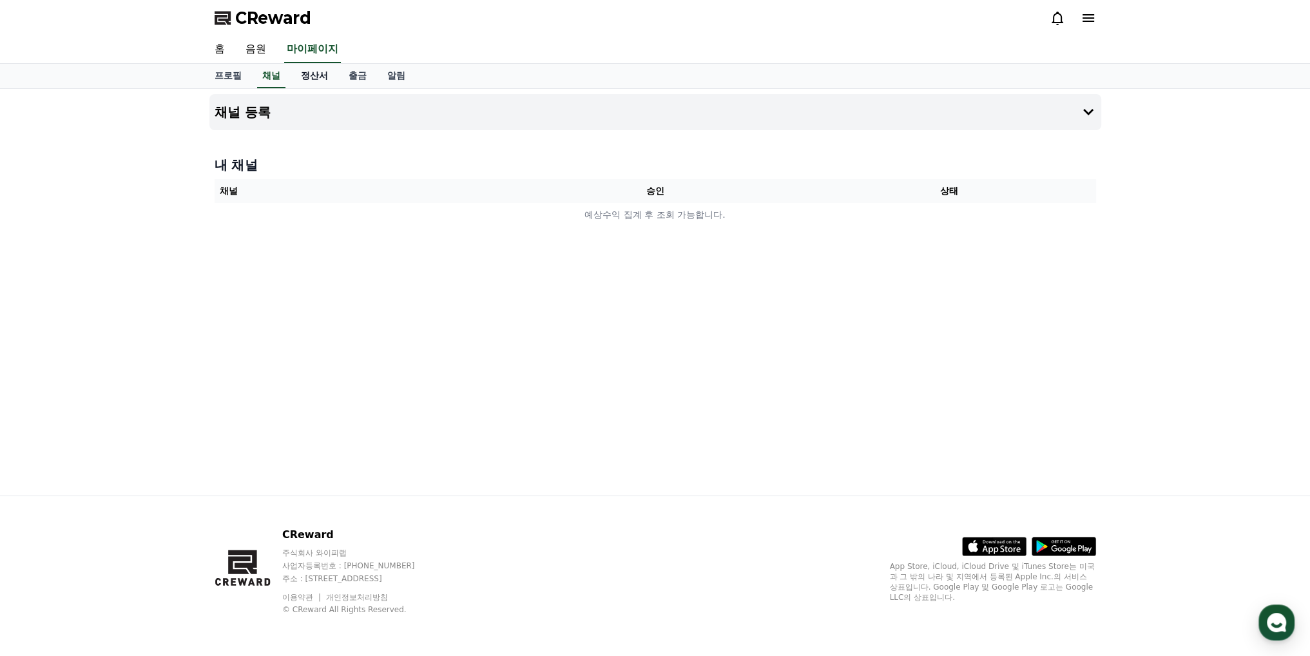
click at [305, 73] on link "정산서" at bounding box center [315, 76] width 48 height 24
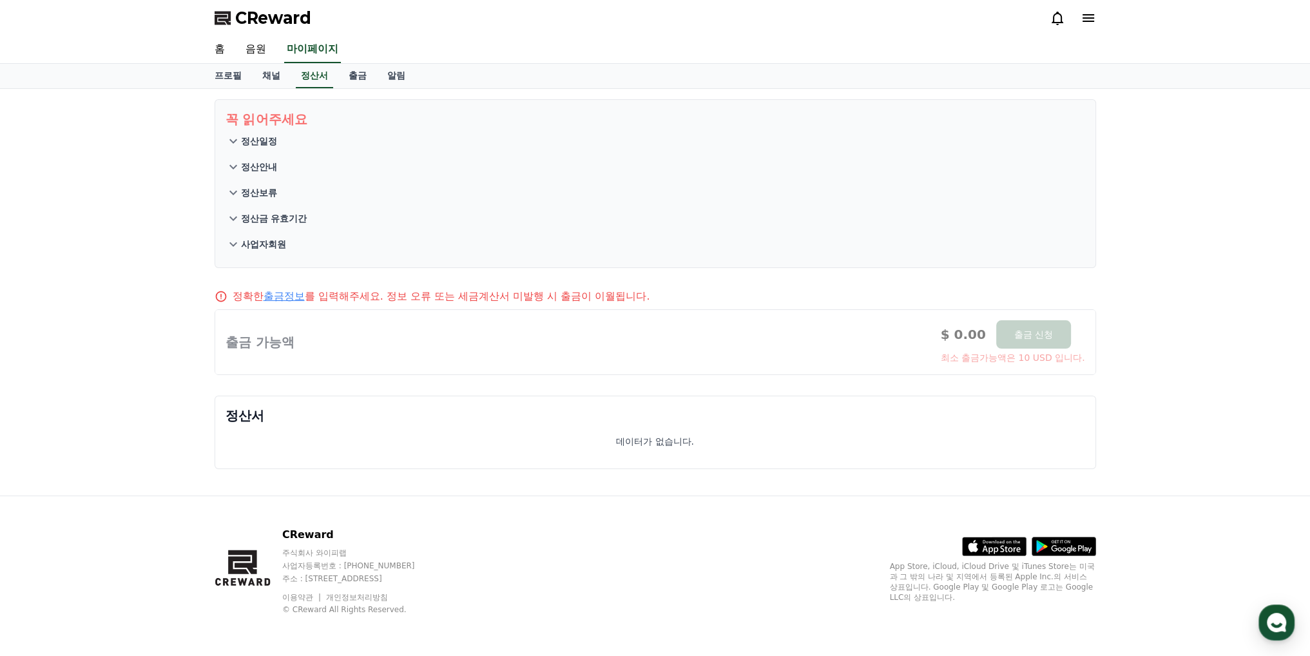
click at [276, 218] on p "정산금 유효기간" at bounding box center [274, 218] width 66 height 13
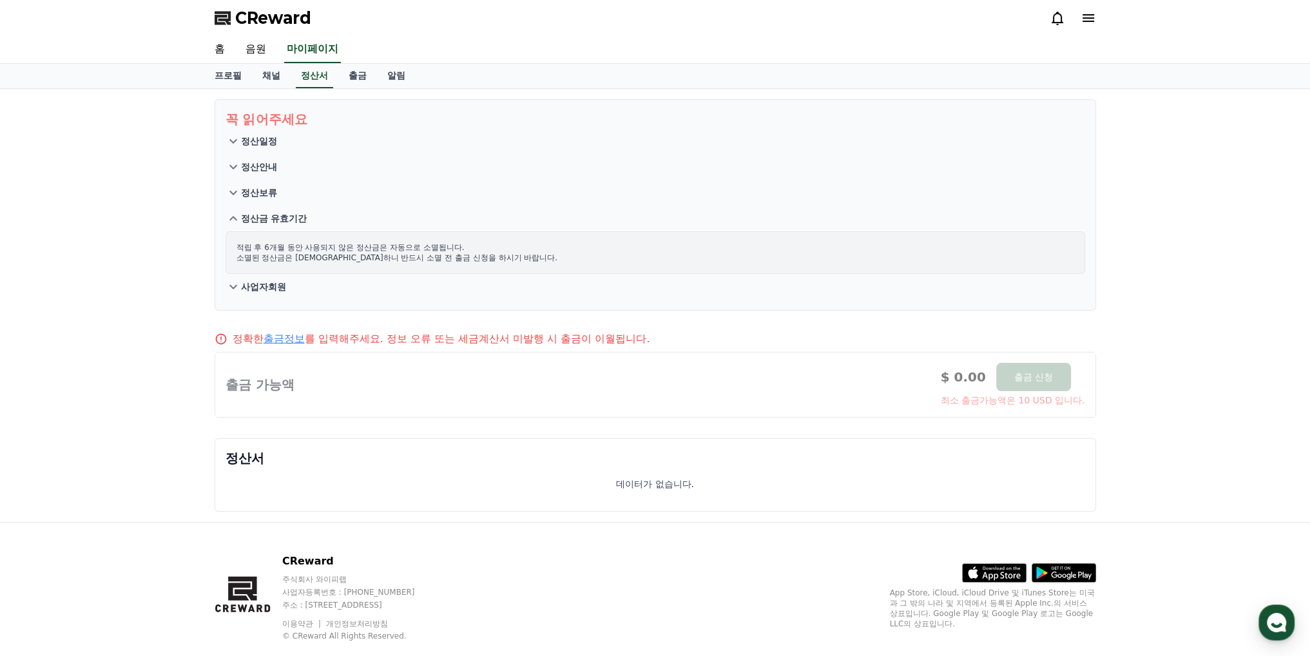
drag, startPoint x: 278, startPoint y: 219, endPoint x: 320, endPoint y: 204, distance: 43.8
click at [278, 220] on p "정산금 유효기간" at bounding box center [274, 218] width 66 height 13
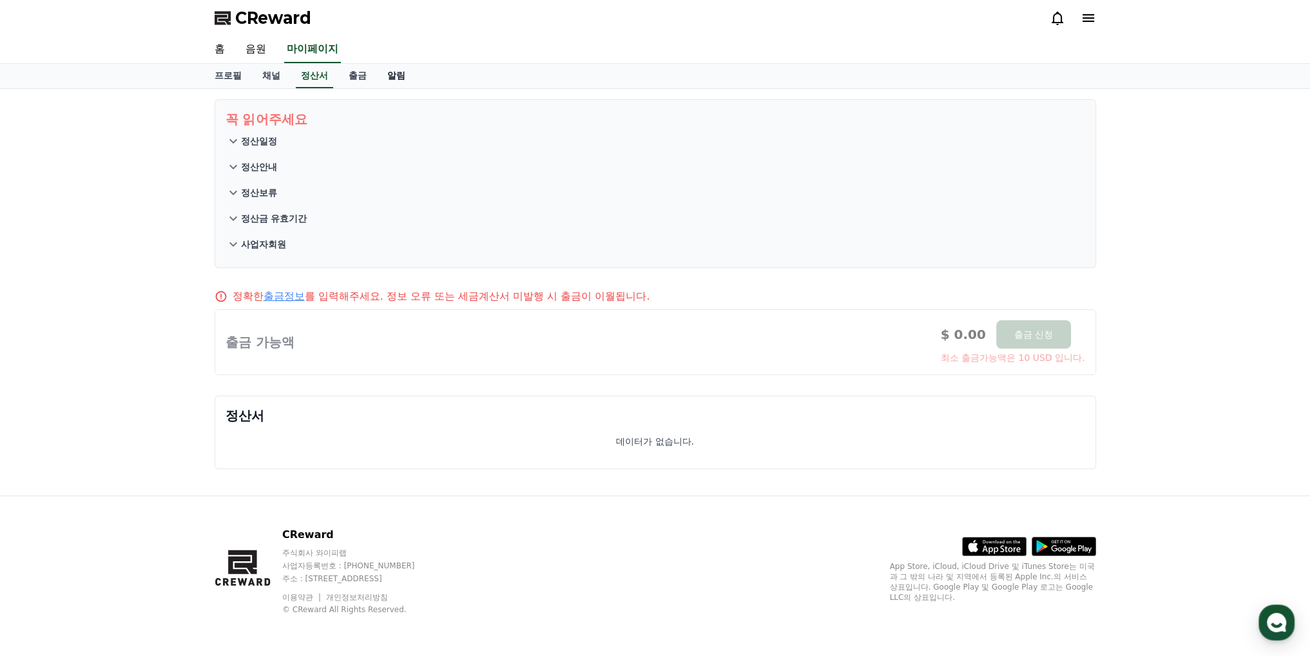
click at [397, 80] on link "알림" at bounding box center [396, 76] width 39 height 24
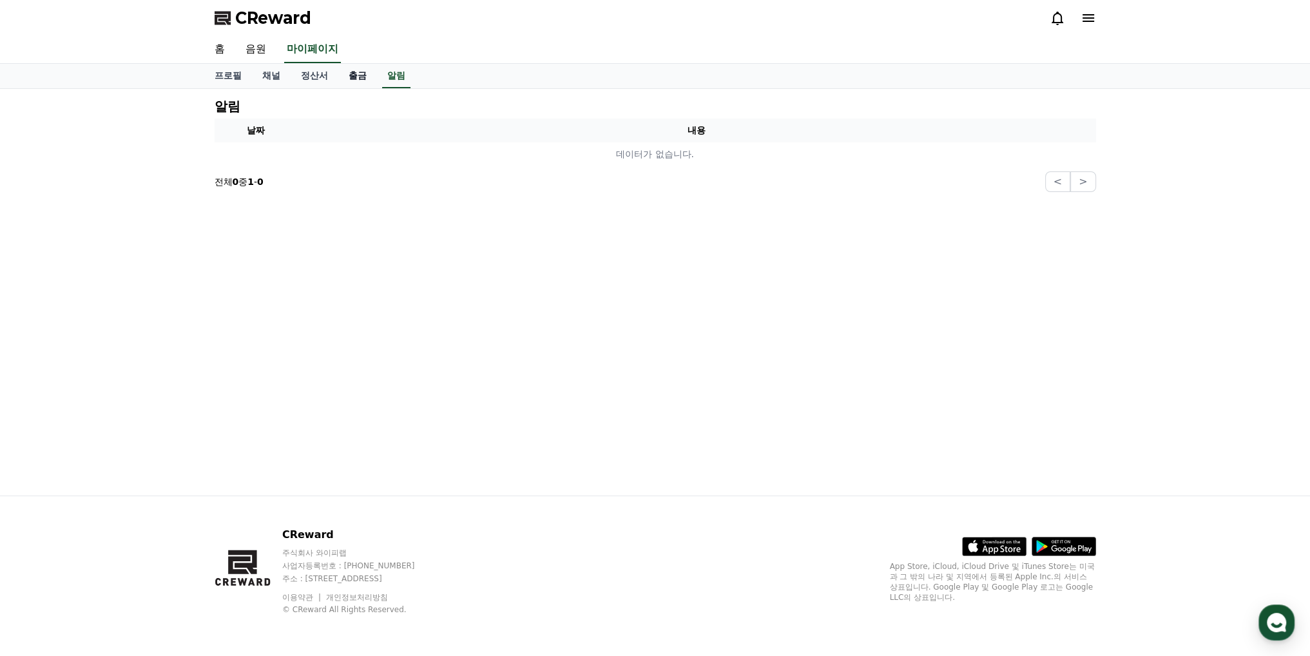
click at [363, 81] on link "출금" at bounding box center [357, 76] width 39 height 24
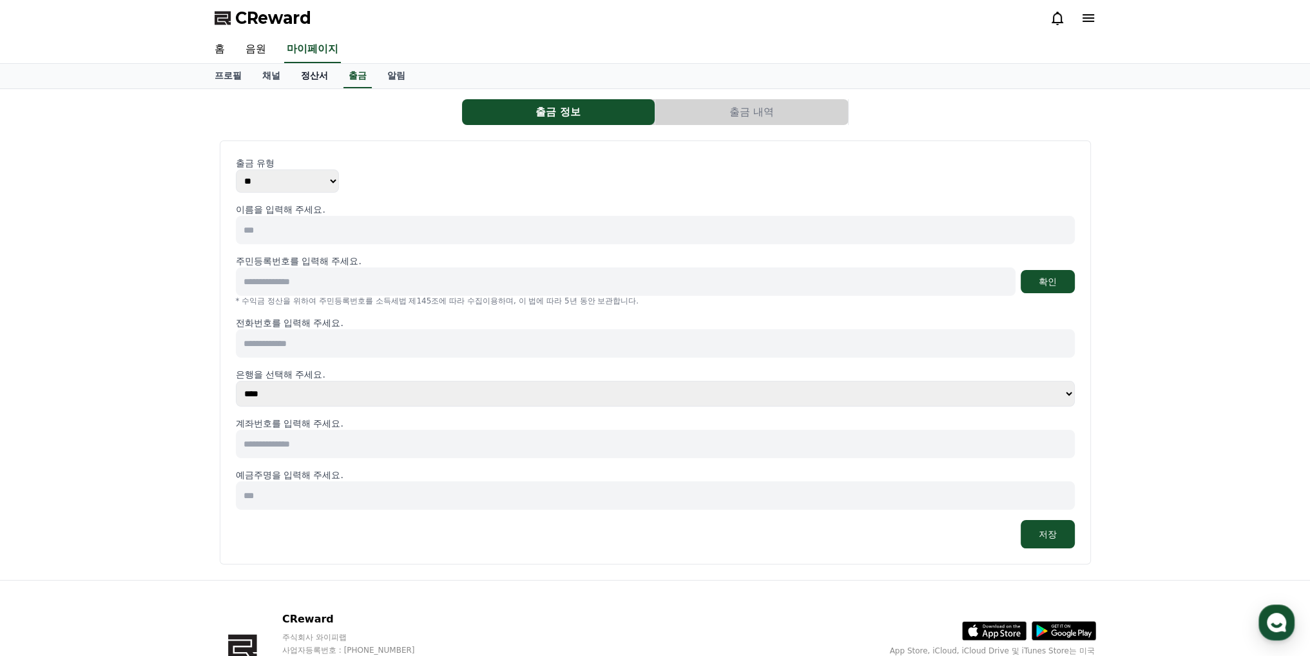
click at [312, 85] on link "정산서" at bounding box center [315, 76] width 48 height 24
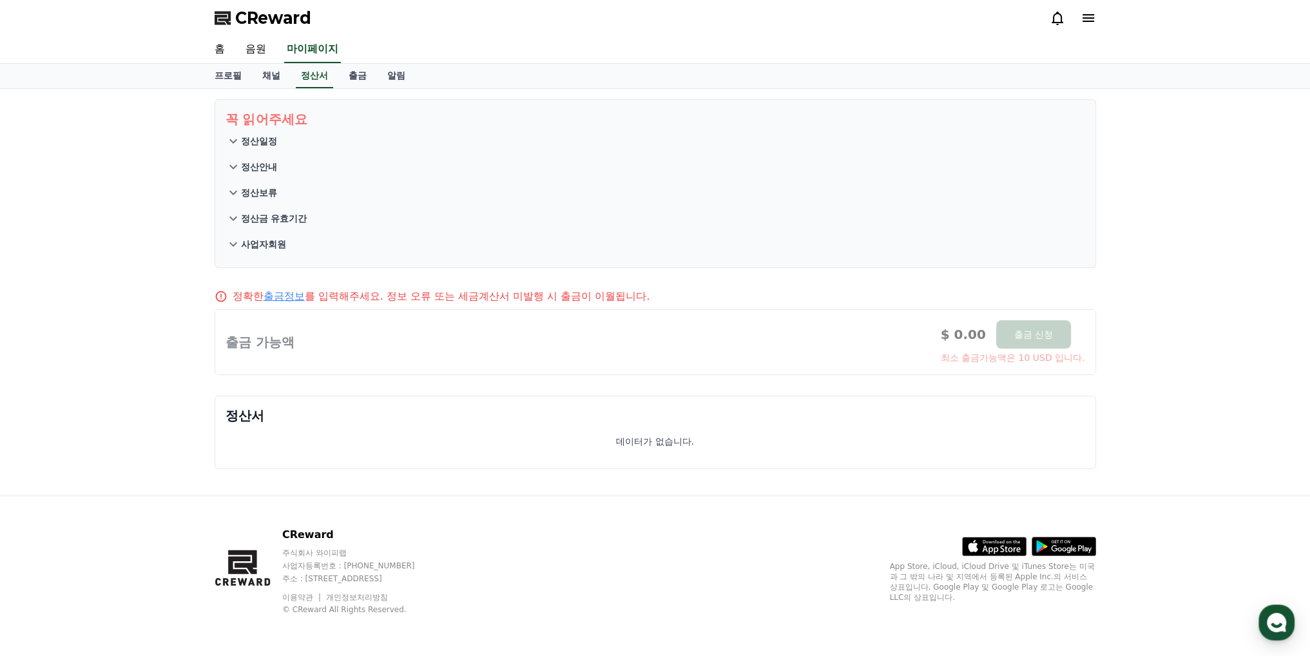
click at [1081, 18] on icon at bounding box center [1088, 17] width 15 height 15
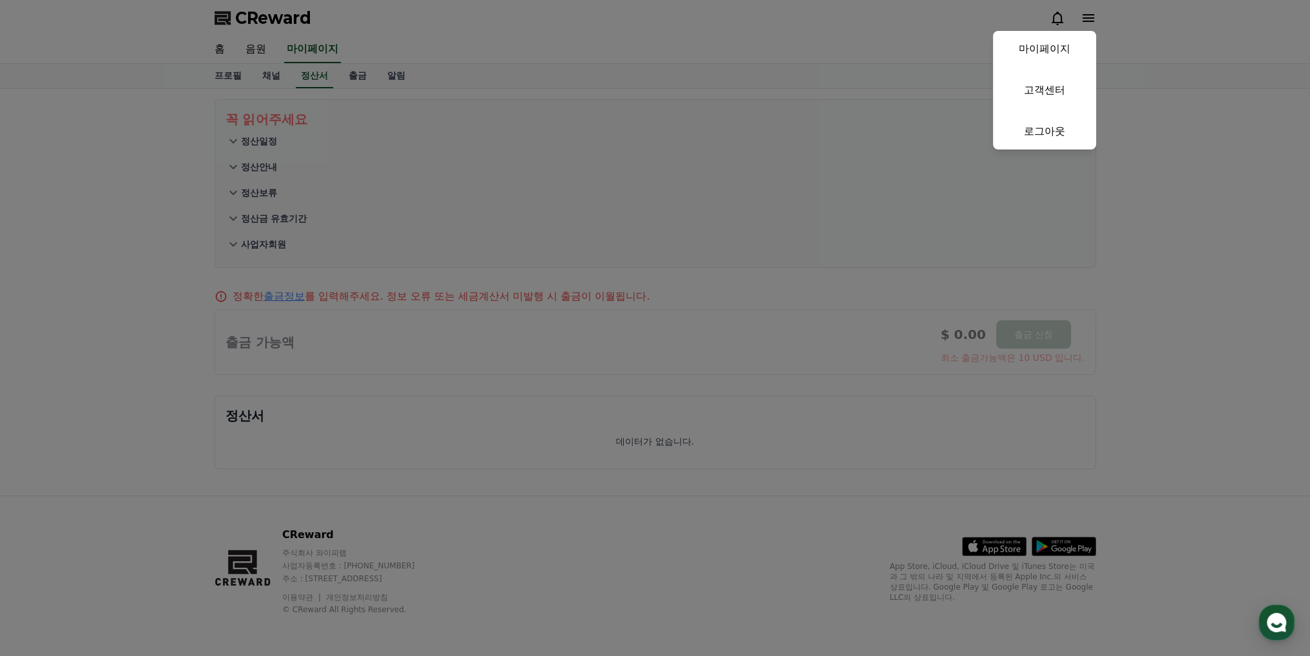
click at [1084, 17] on button "close" at bounding box center [655, 328] width 1310 height 656
